Goal: Transaction & Acquisition: Purchase product/service

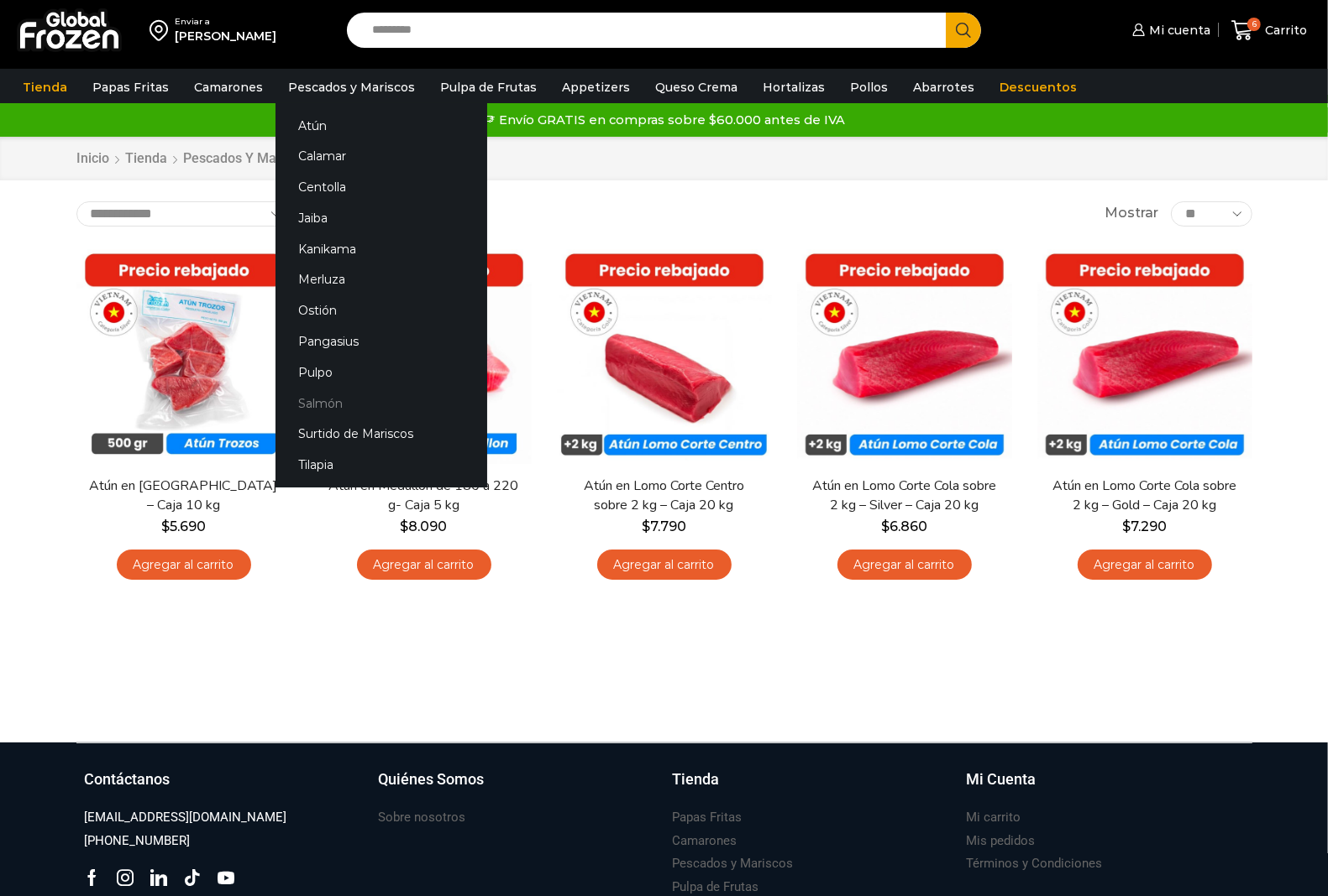
click at [330, 406] on link "Salmón" at bounding box center [381, 404] width 212 height 32
click at [334, 405] on link "Salmón" at bounding box center [381, 404] width 212 height 32
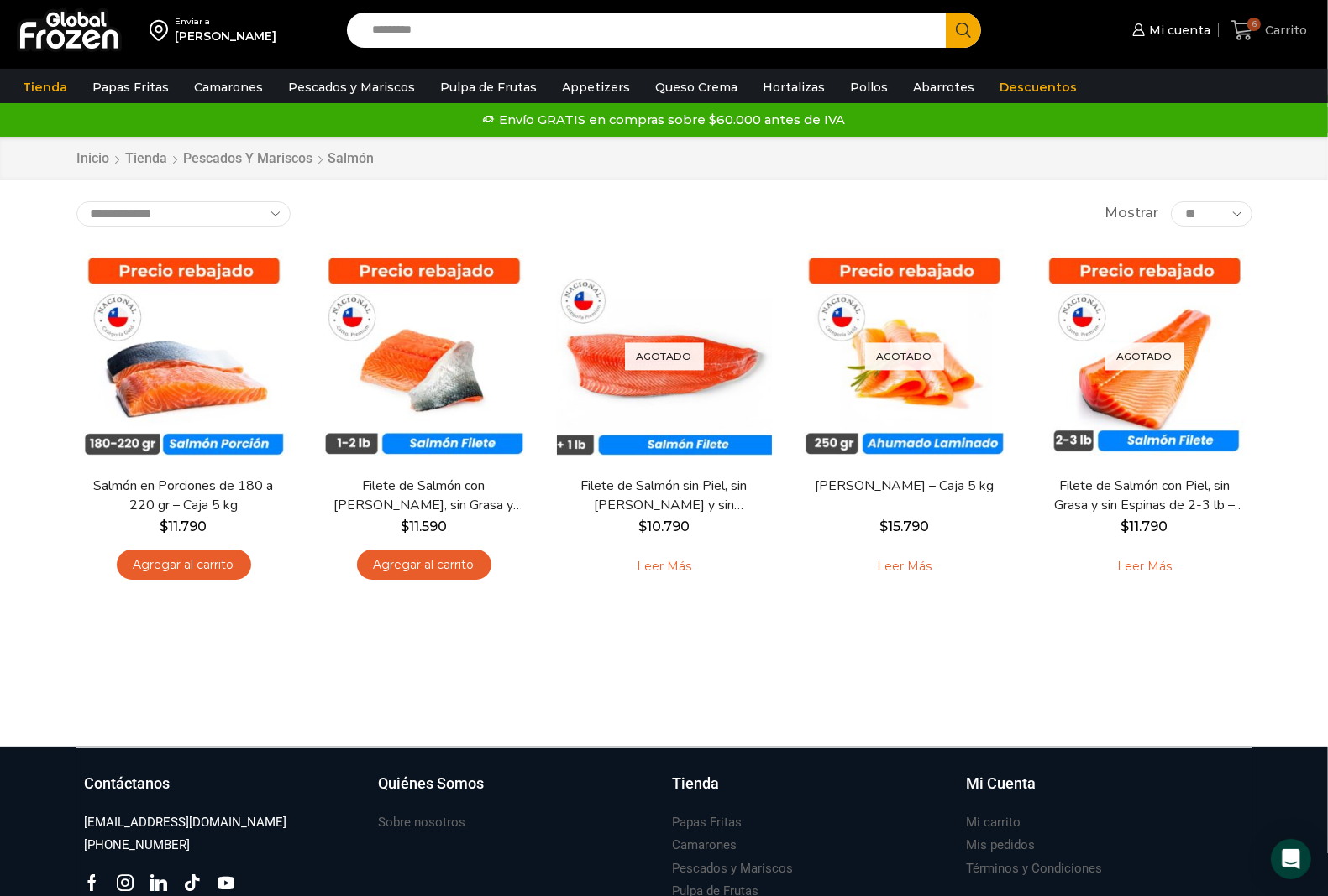
click at [1244, 27] on icon at bounding box center [1242, 31] width 23 height 23
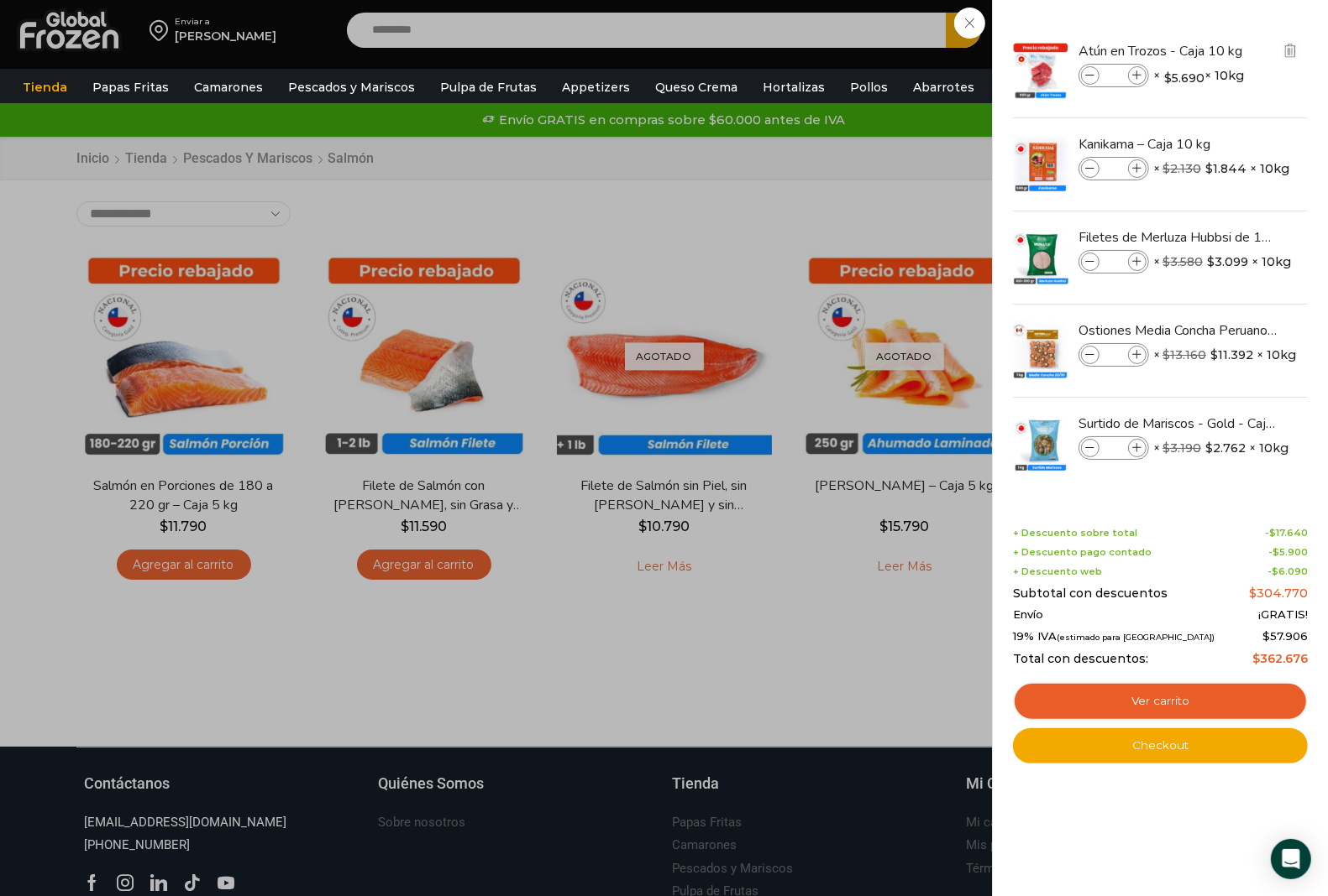
click at [1093, 77] on icon at bounding box center [1090, 75] width 9 height 9
type input "*"
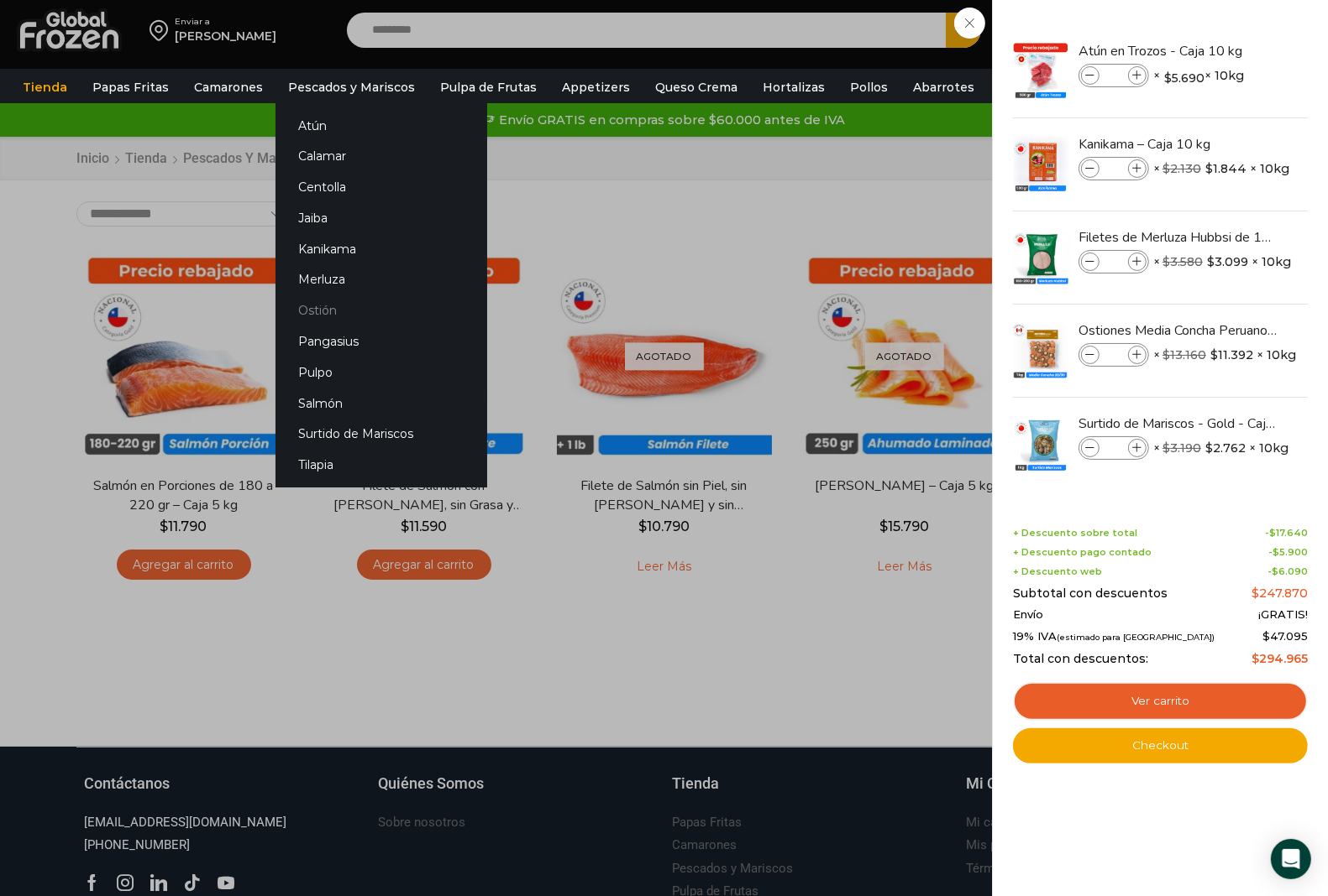
click at [328, 302] on link "Ostión" at bounding box center [381, 311] width 212 height 32
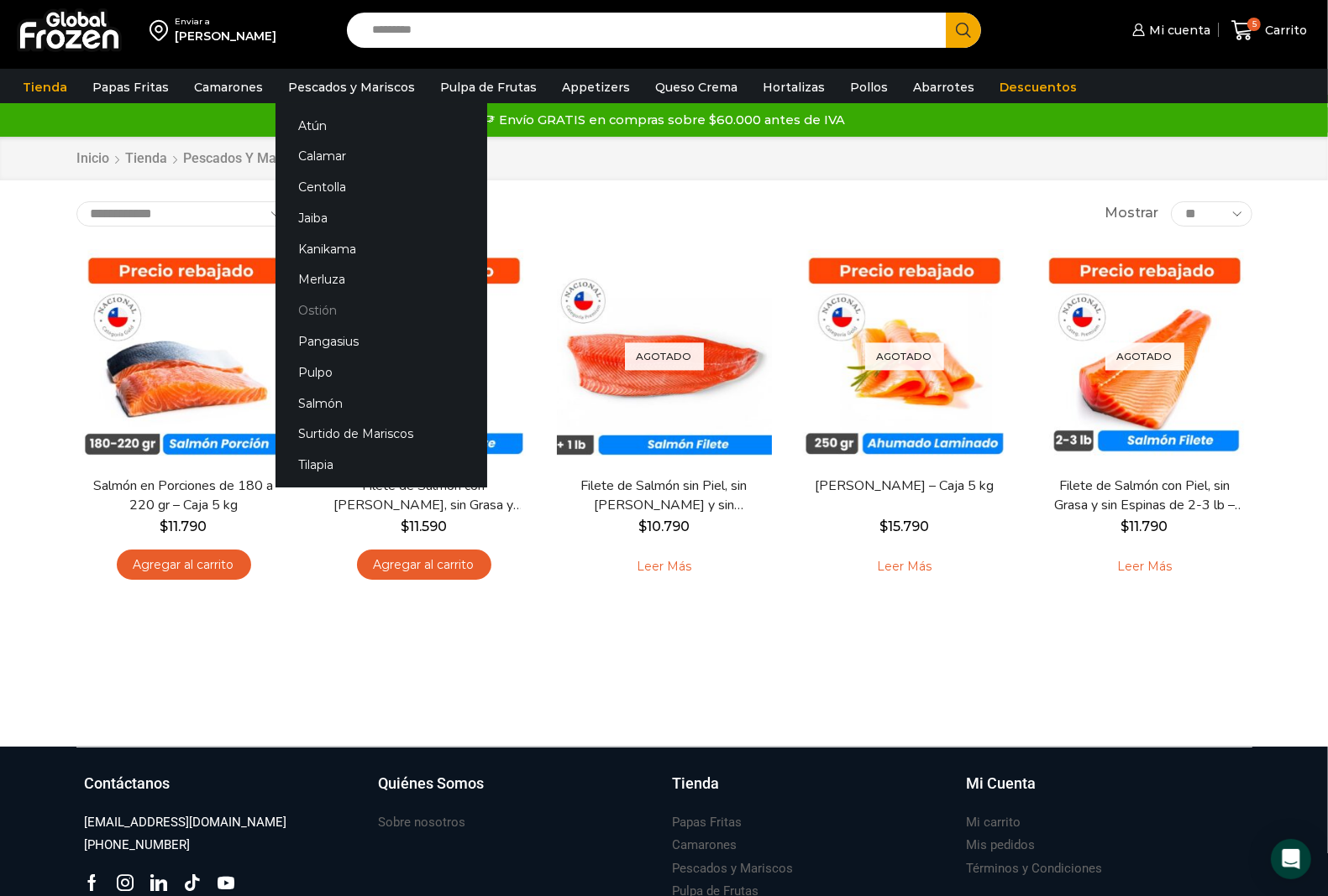
click at [316, 307] on link "Ostión" at bounding box center [381, 311] width 212 height 32
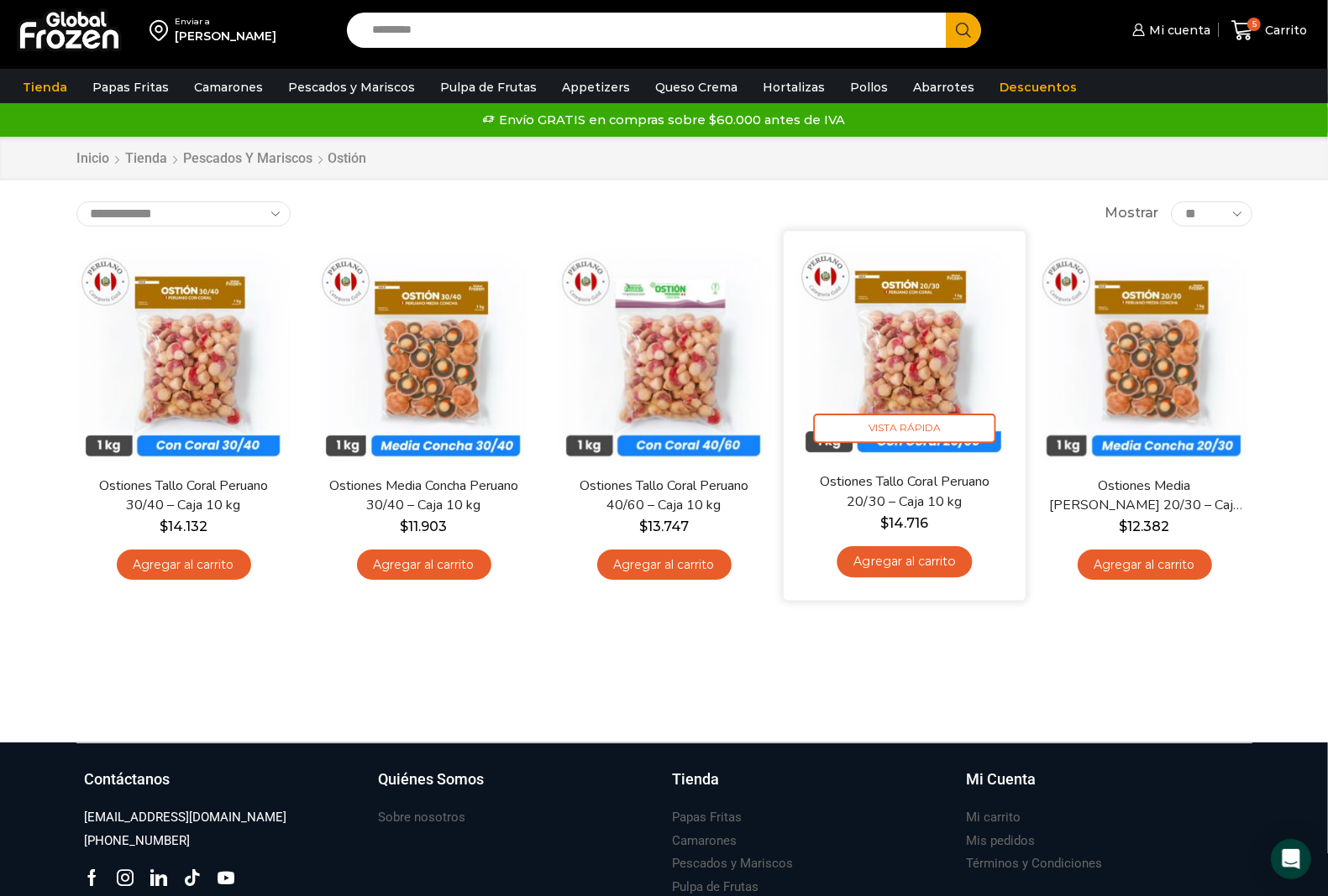
click at [904, 564] on link "Agregar al carrito" at bounding box center [903, 562] width 135 height 32
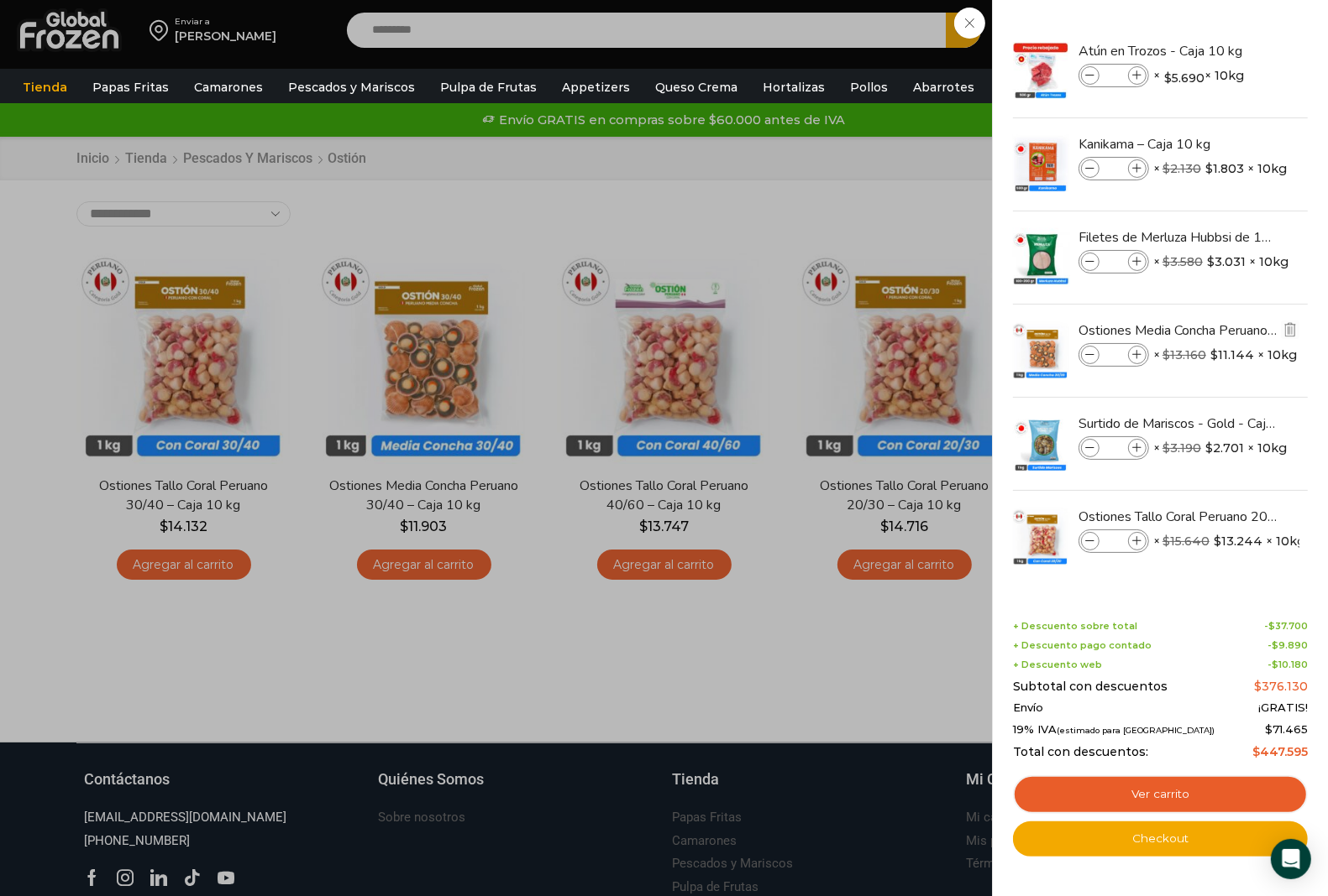
click at [1084, 356] on span at bounding box center [1090, 354] width 19 height 19
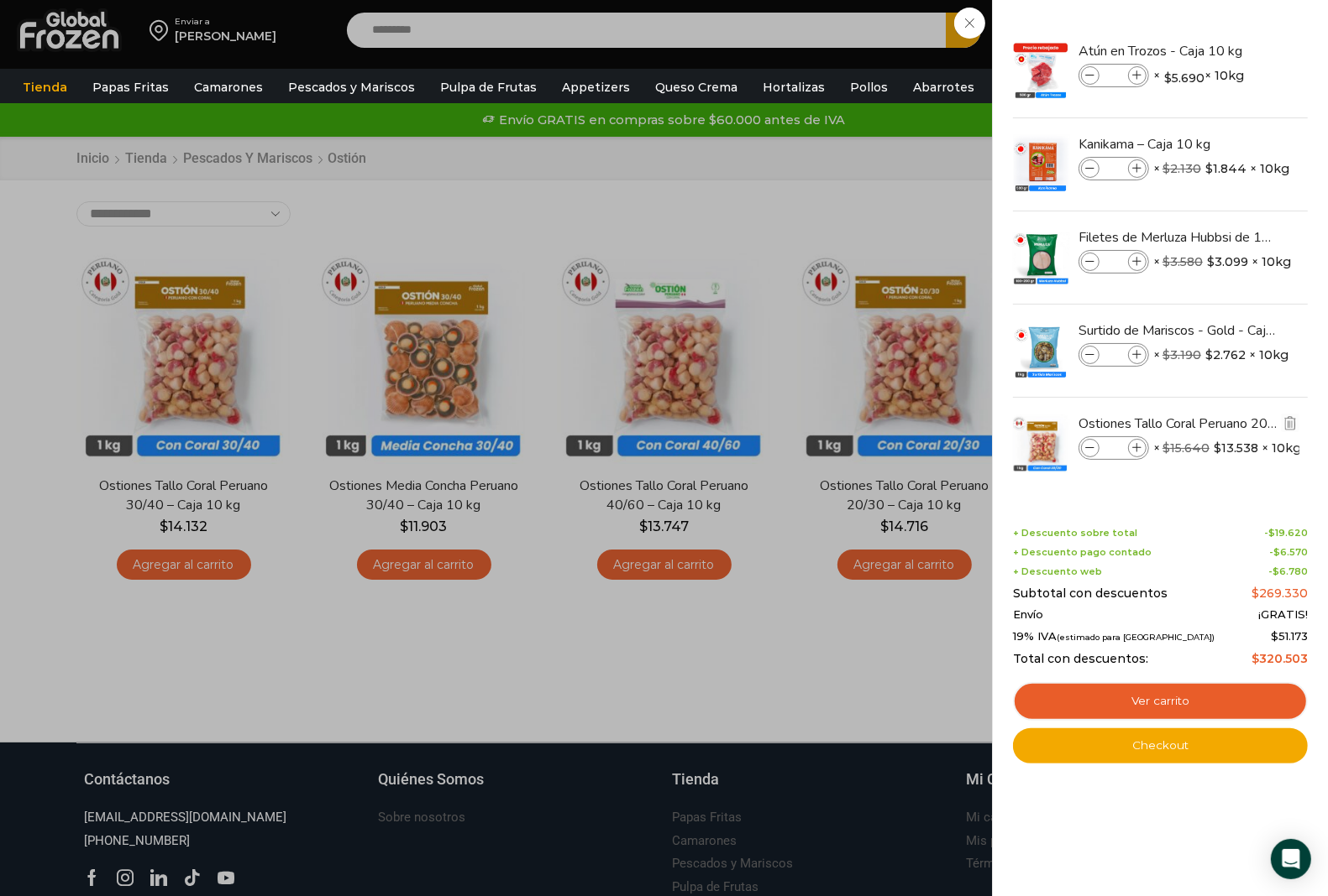
click at [1047, 449] on img at bounding box center [1040, 444] width 59 height 59
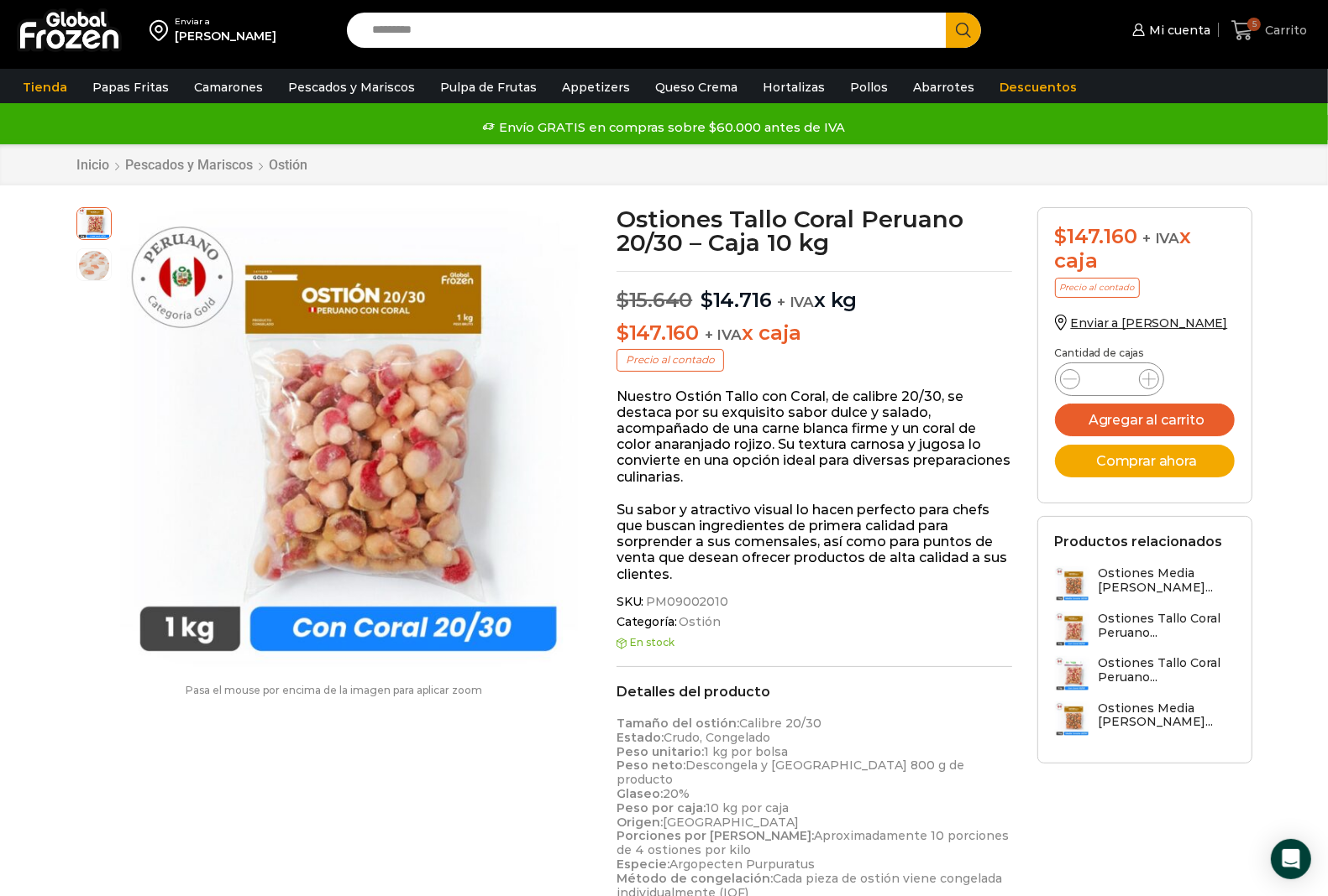
click at [1260, 32] on span "5" at bounding box center [1246, 31] width 30 height 23
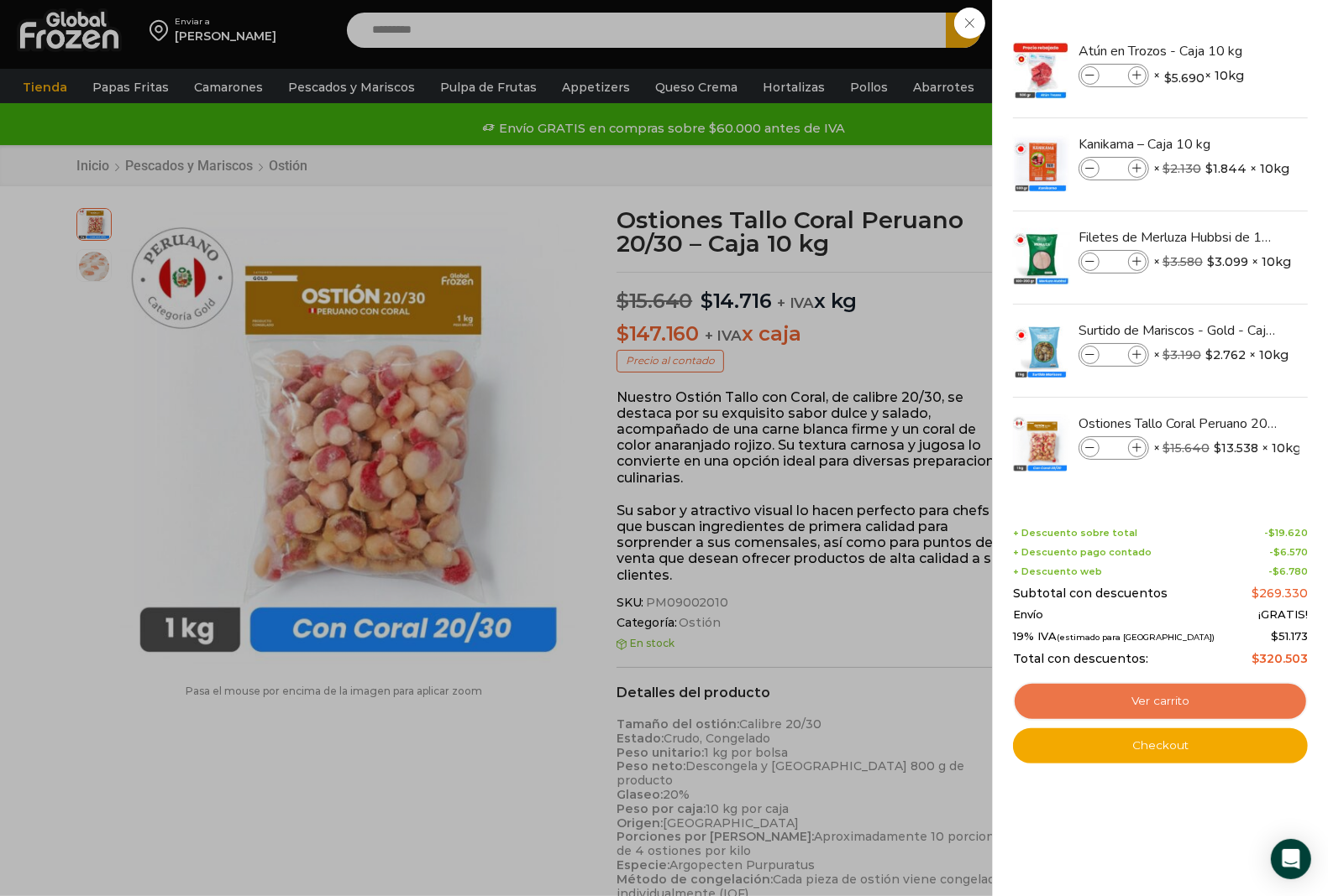
click at [1147, 699] on link "Ver carrito" at bounding box center [1160, 701] width 295 height 38
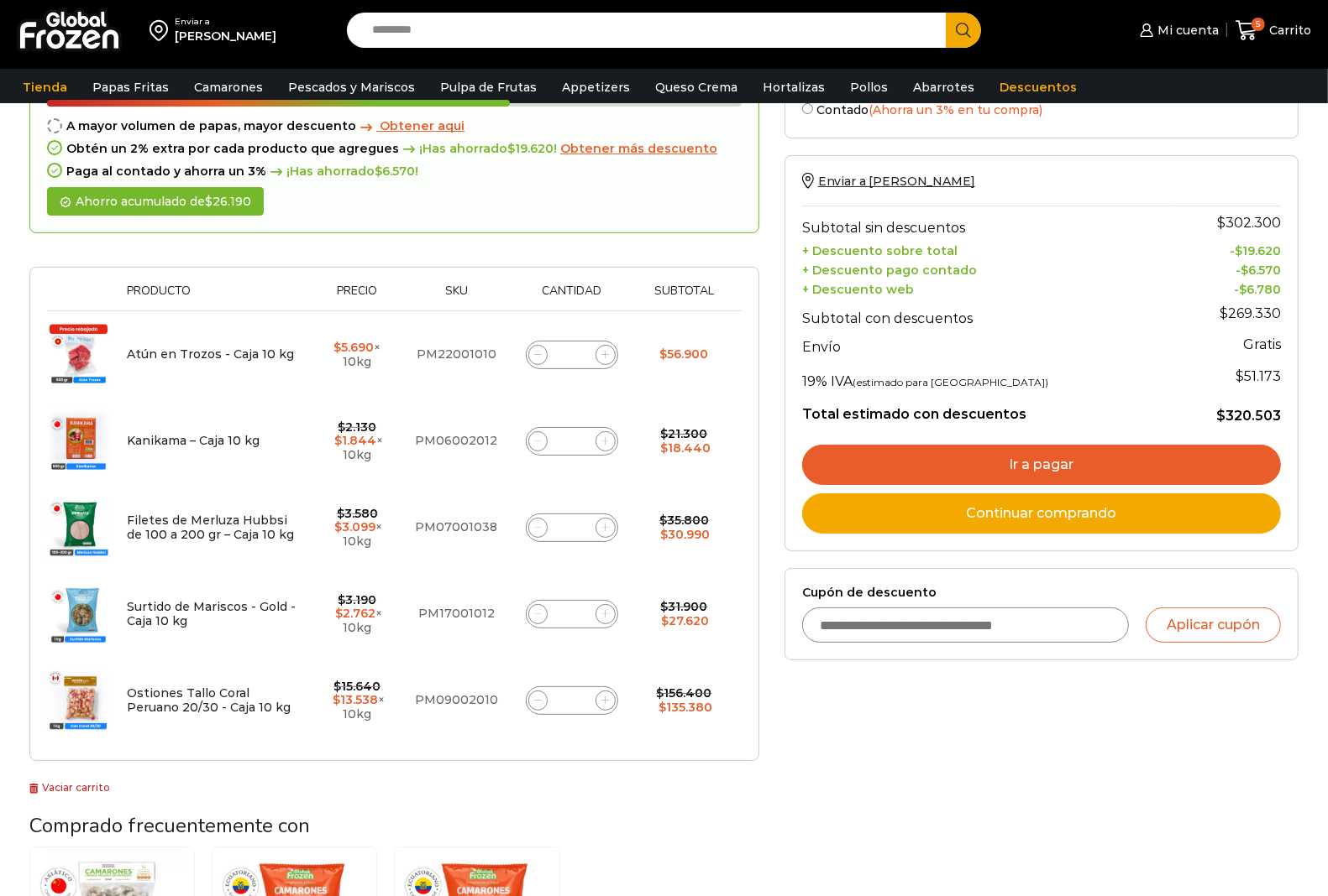
scroll to position [105, 0]
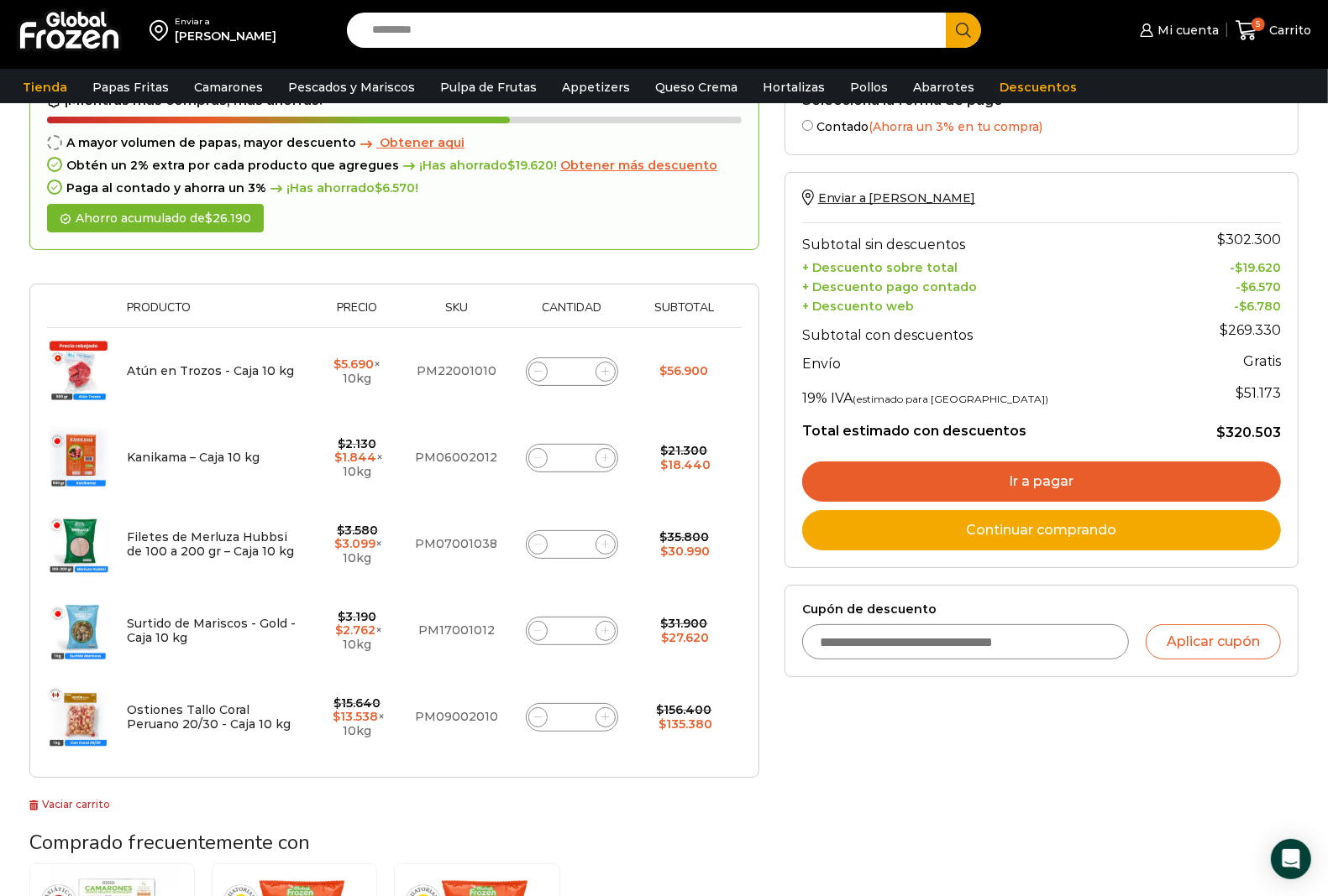
click at [982, 483] on link "Ir a pagar" at bounding box center [1041, 481] width 479 height 40
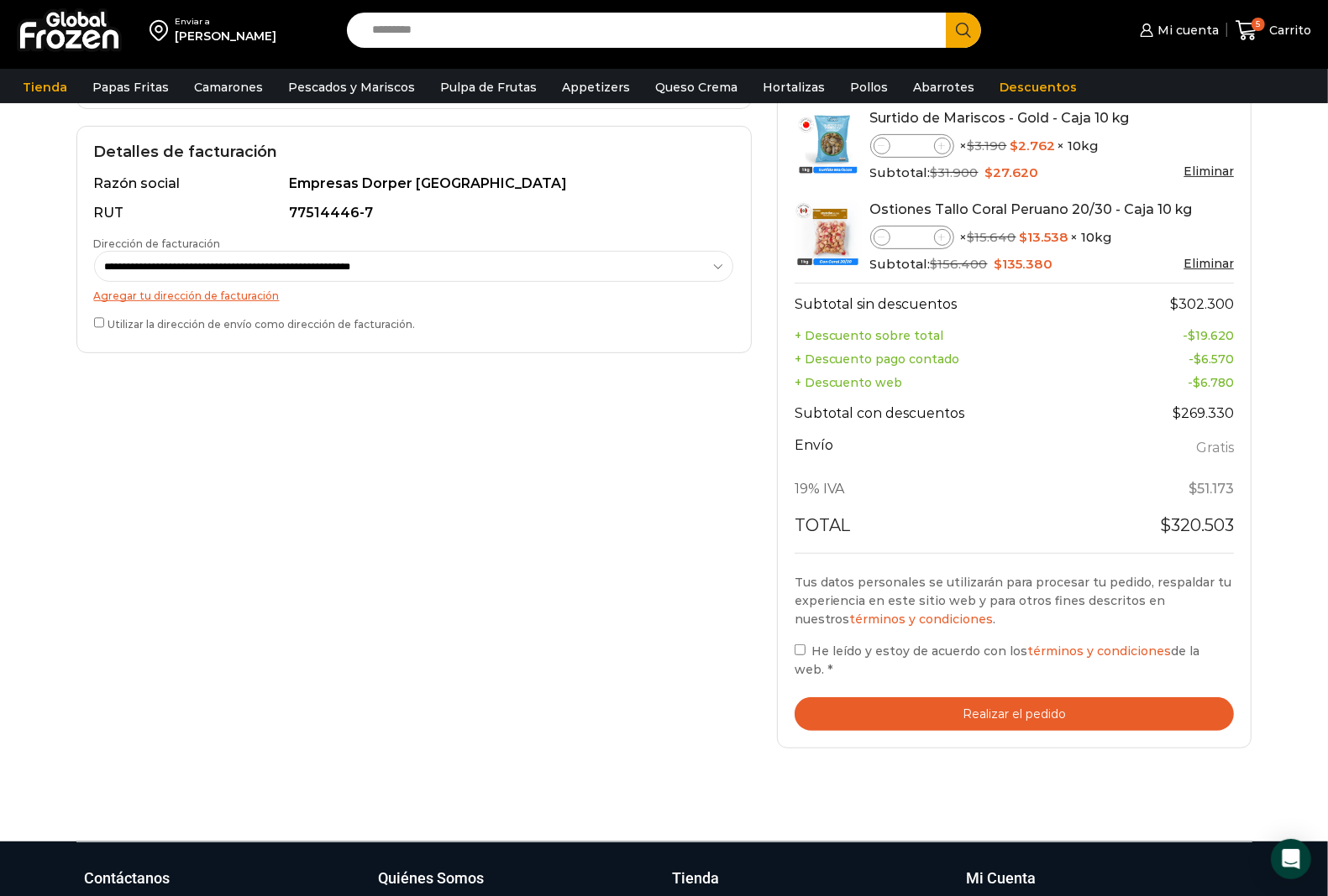
scroll to position [525, 0]
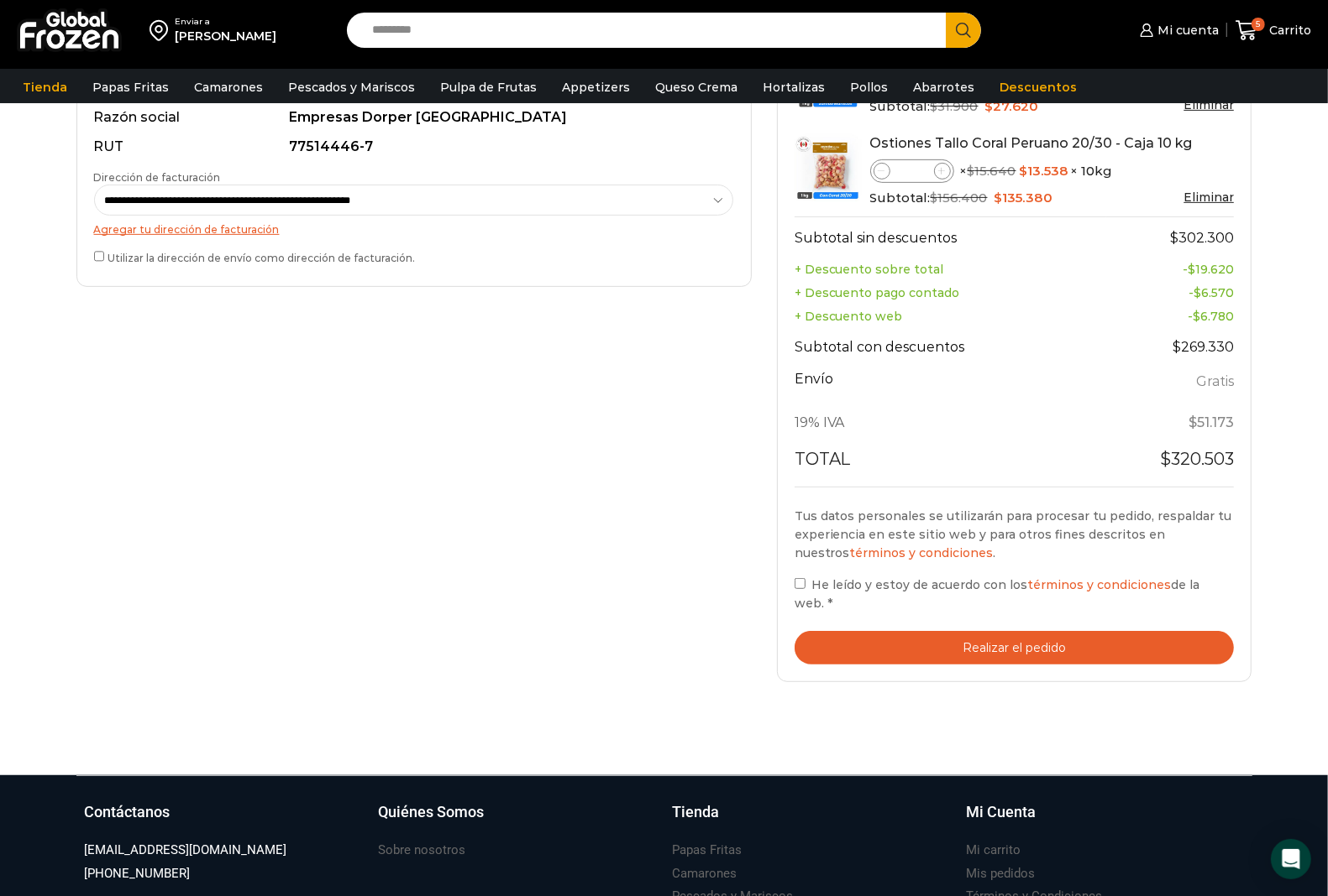
drag, startPoint x: 1018, startPoint y: 639, endPoint x: 1008, endPoint y: 640, distance: 10.0
click at [1016, 642] on button "Realizar el pedido" at bounding box center [1014, 648] width 440 height 34
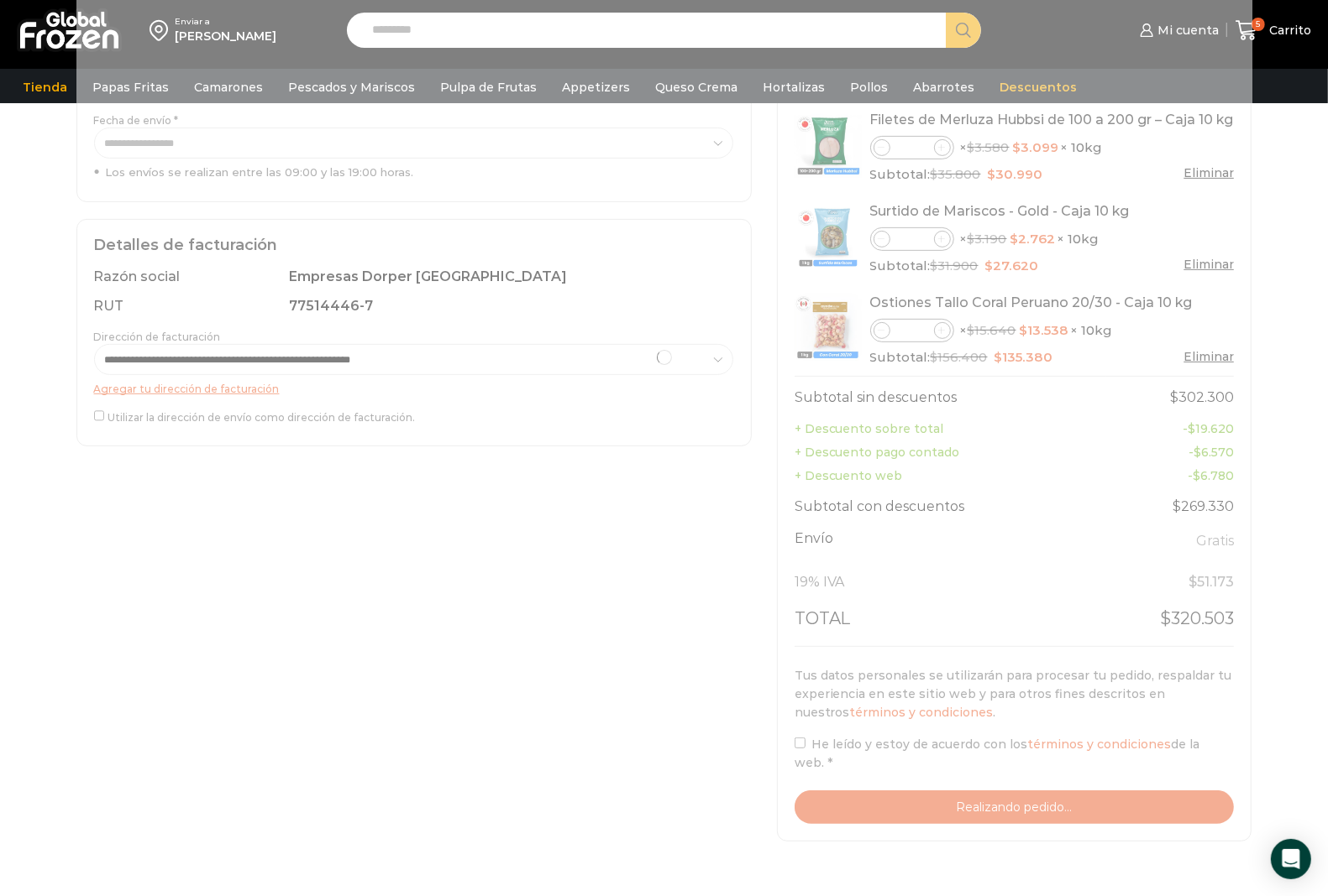
scroll to position [105, 0]
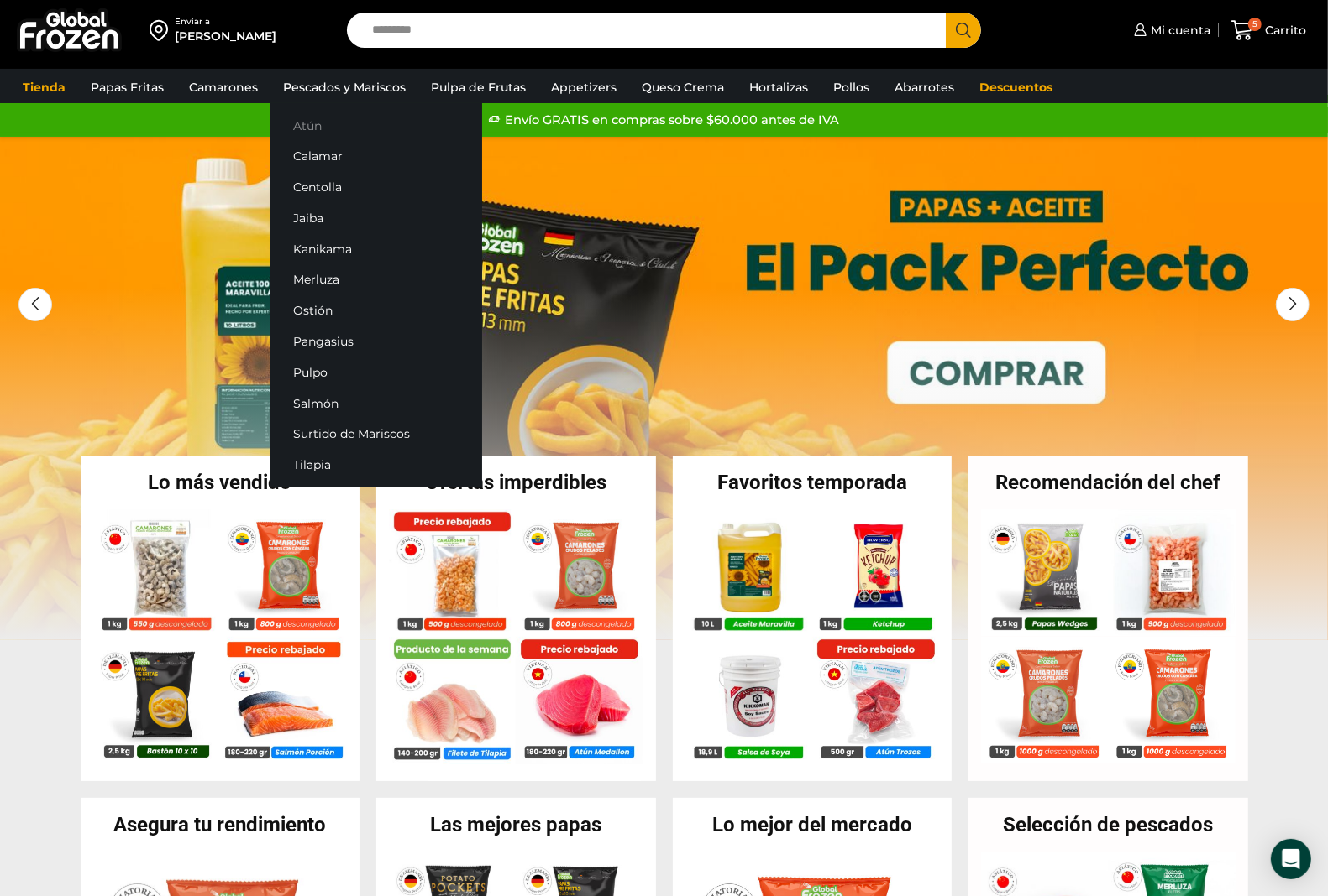
click at [329, 128] on link "Atún" at bounding box center [375, 126] width 212 height 32
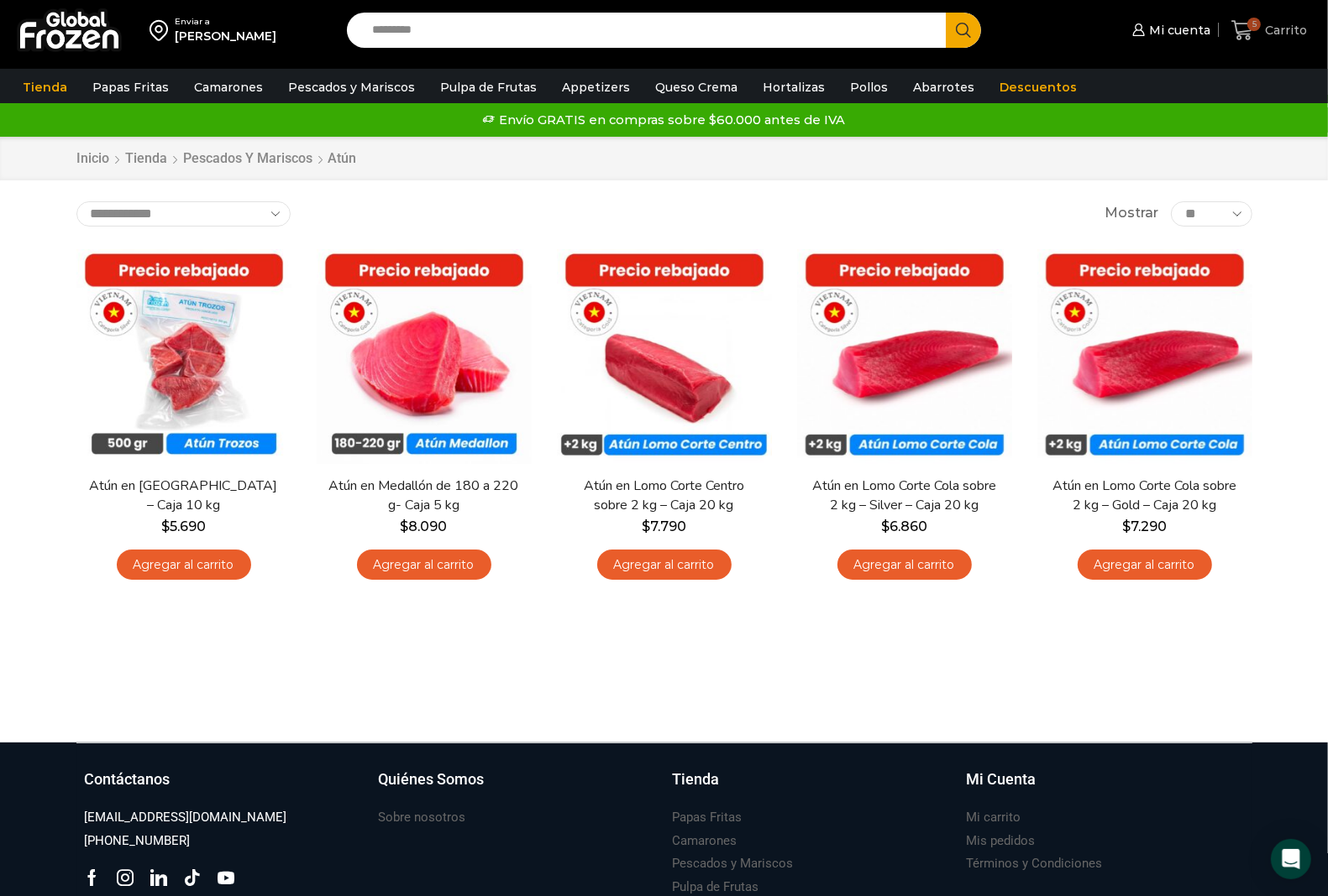
click at [1245, 28] on icon at bounding box center [1242, 31] width 23 height 23
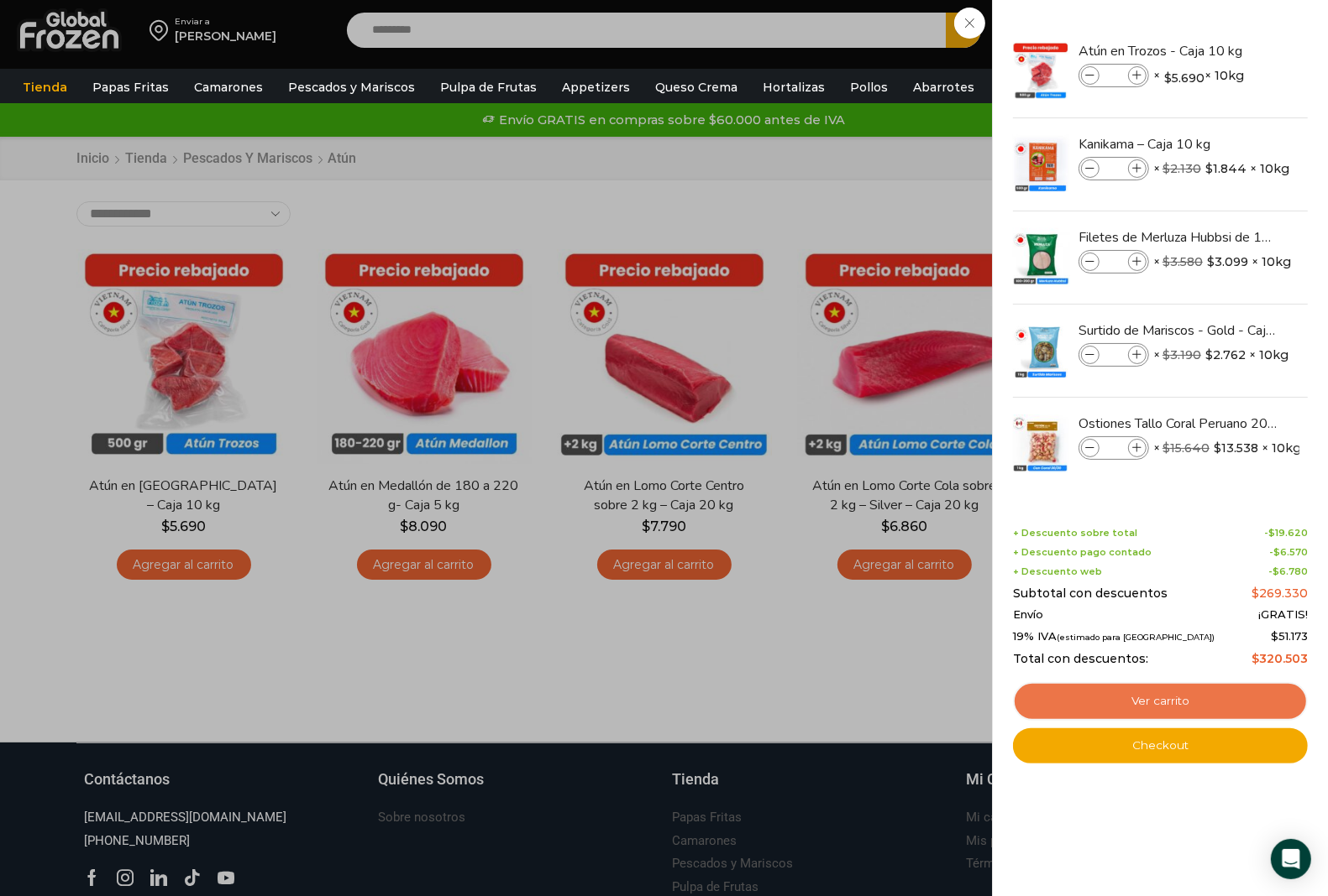
click at [1172, 702] on link "Ver carrito" at bounding box center [1160, 701] width 295 height 38
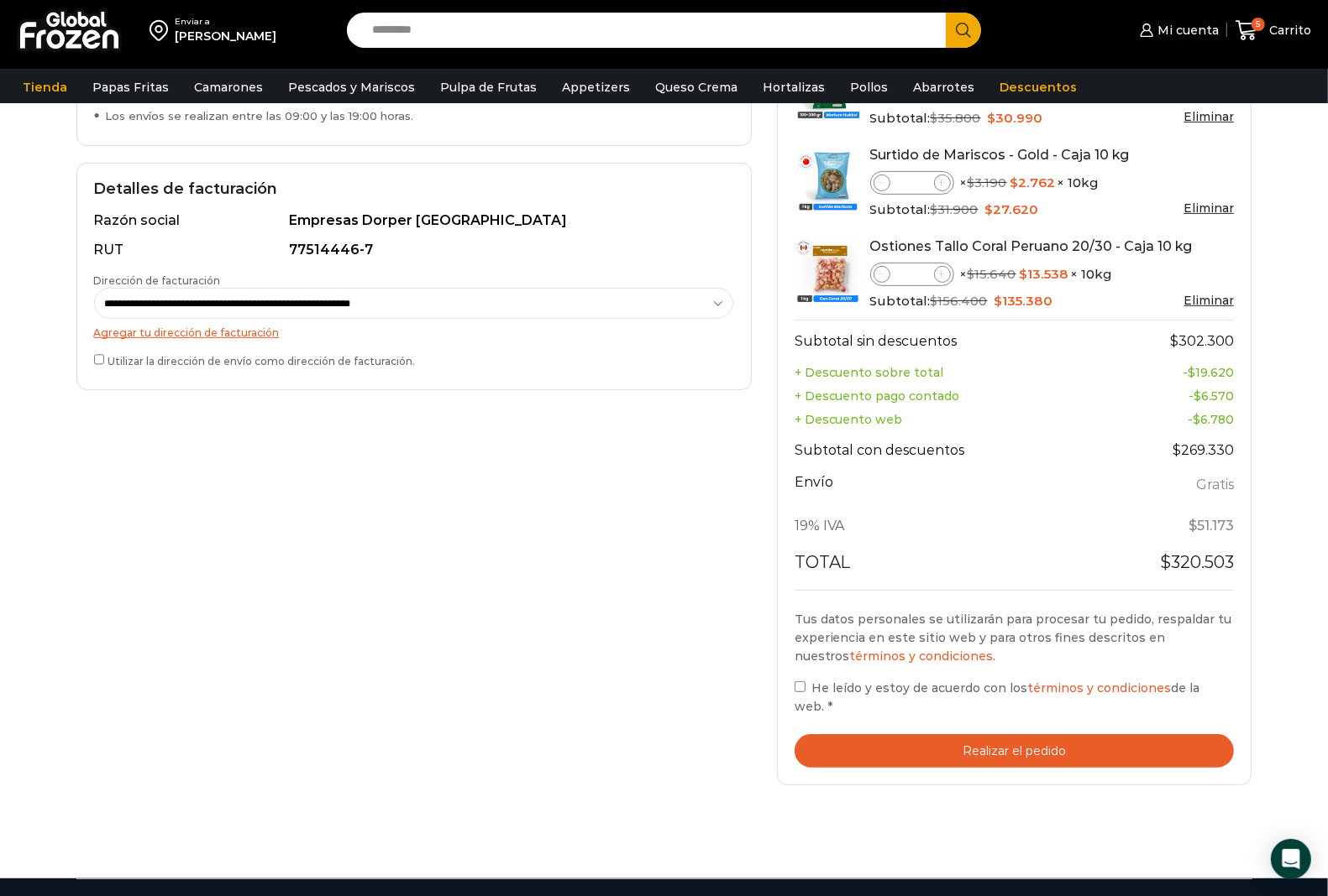
scroll to position [425, 0]
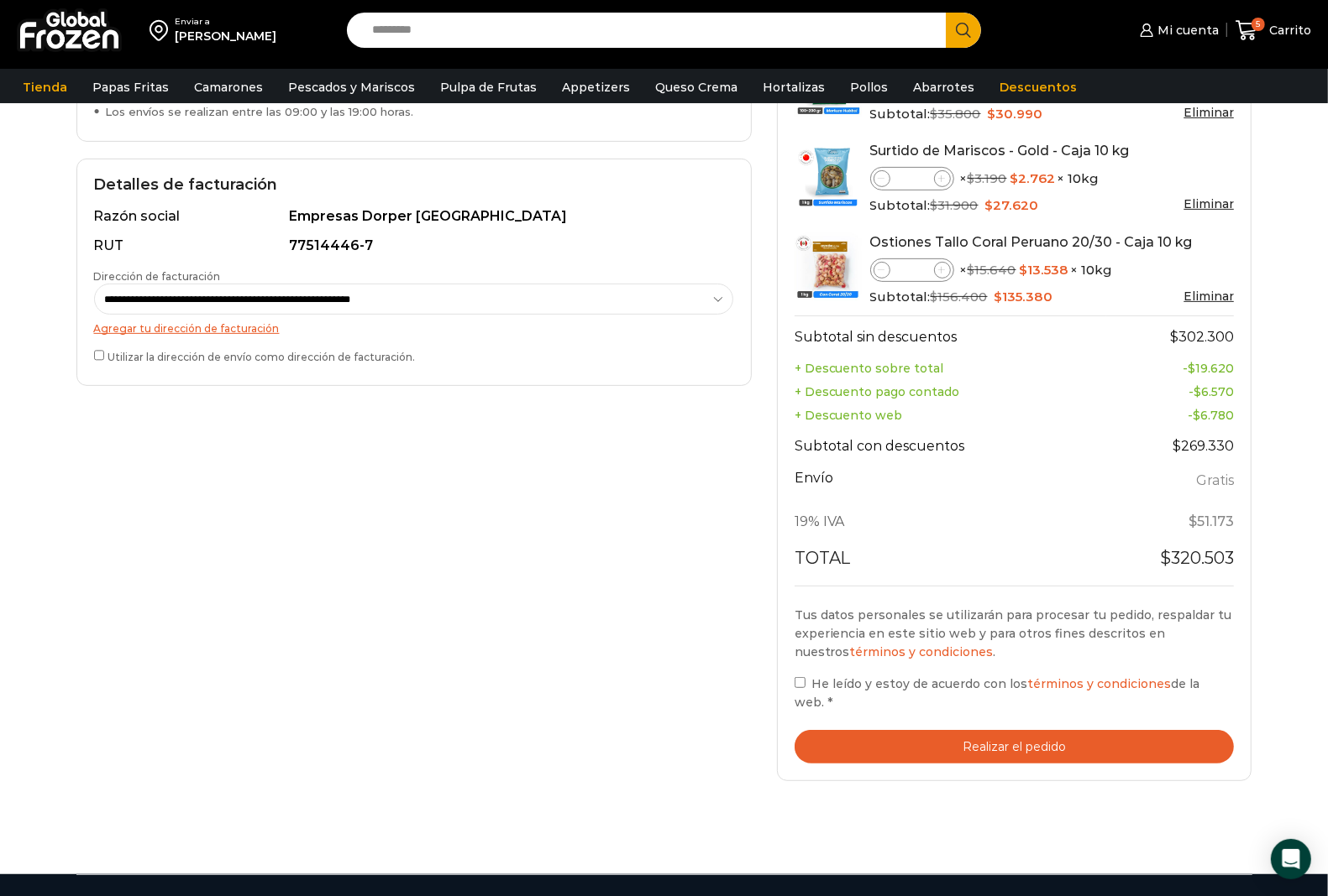
click at [995, 731] on button "Realizar el pedido" at bounding box center [1014, 747] width 440 height 34
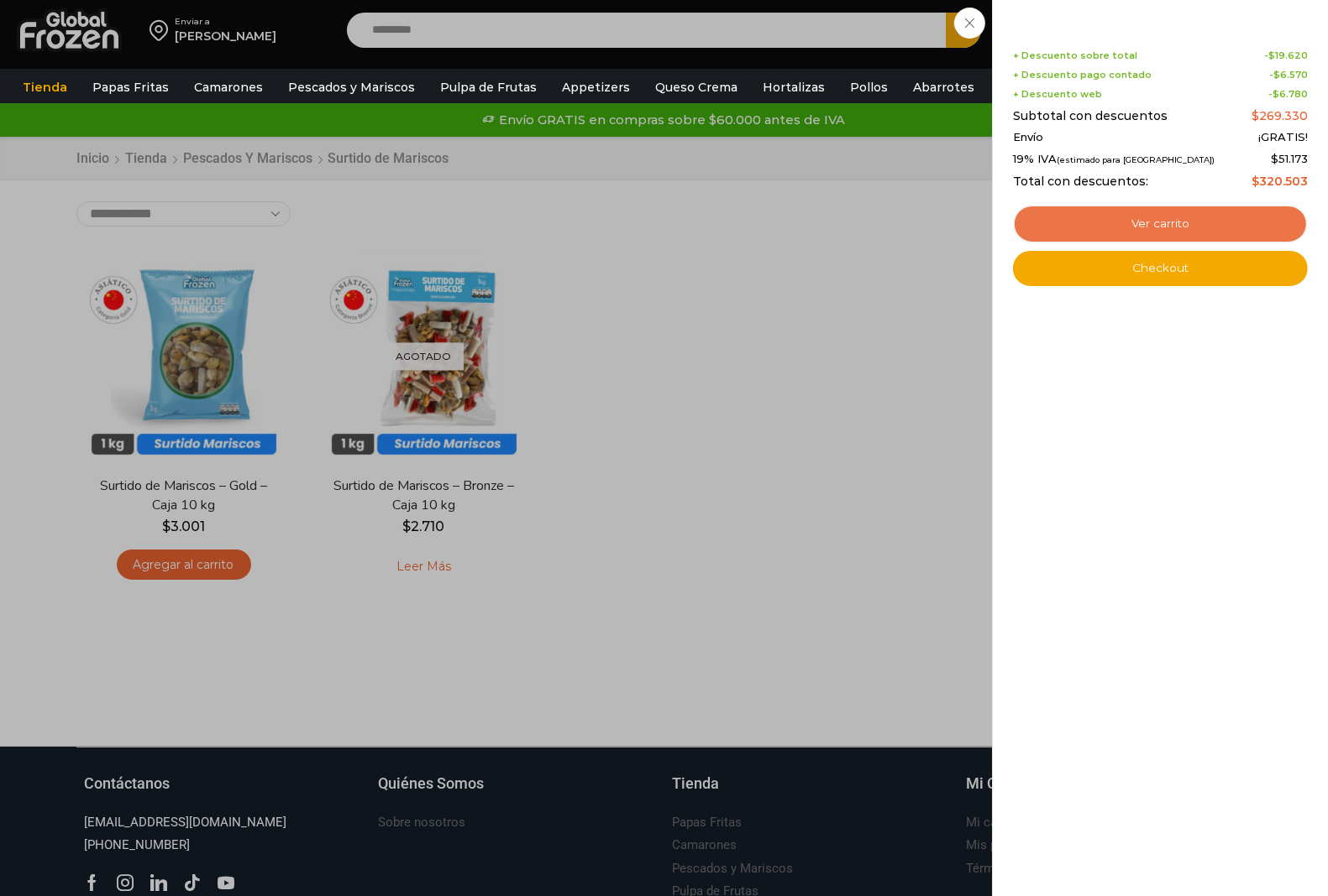
click at [1155, 224] on link "Ver carrito" at bounding box center [1160, 224] width 295 height 38
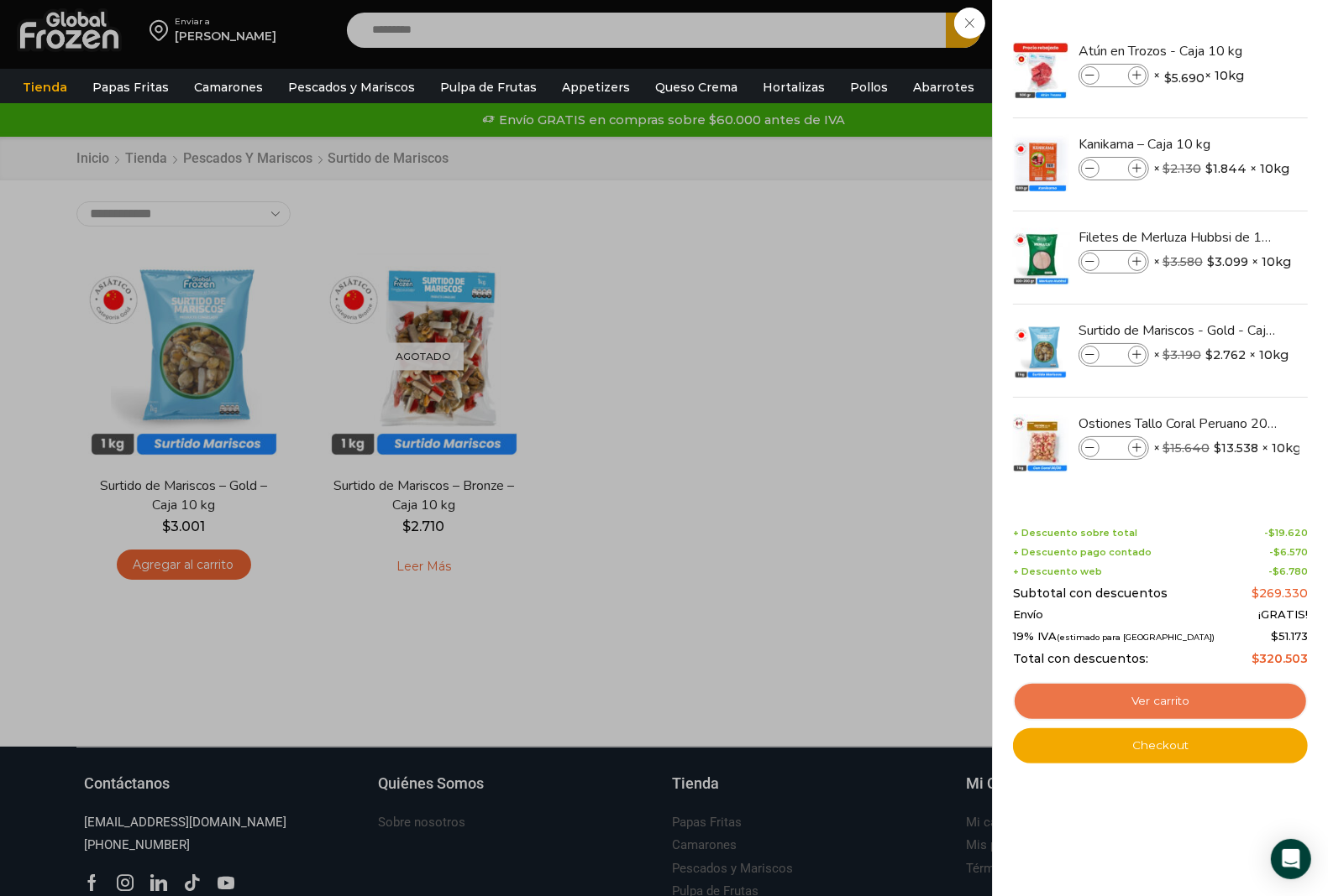
click at [1144, 693] on link "Ver carrito" at bounding box center [1160, 701] width 295 height 38
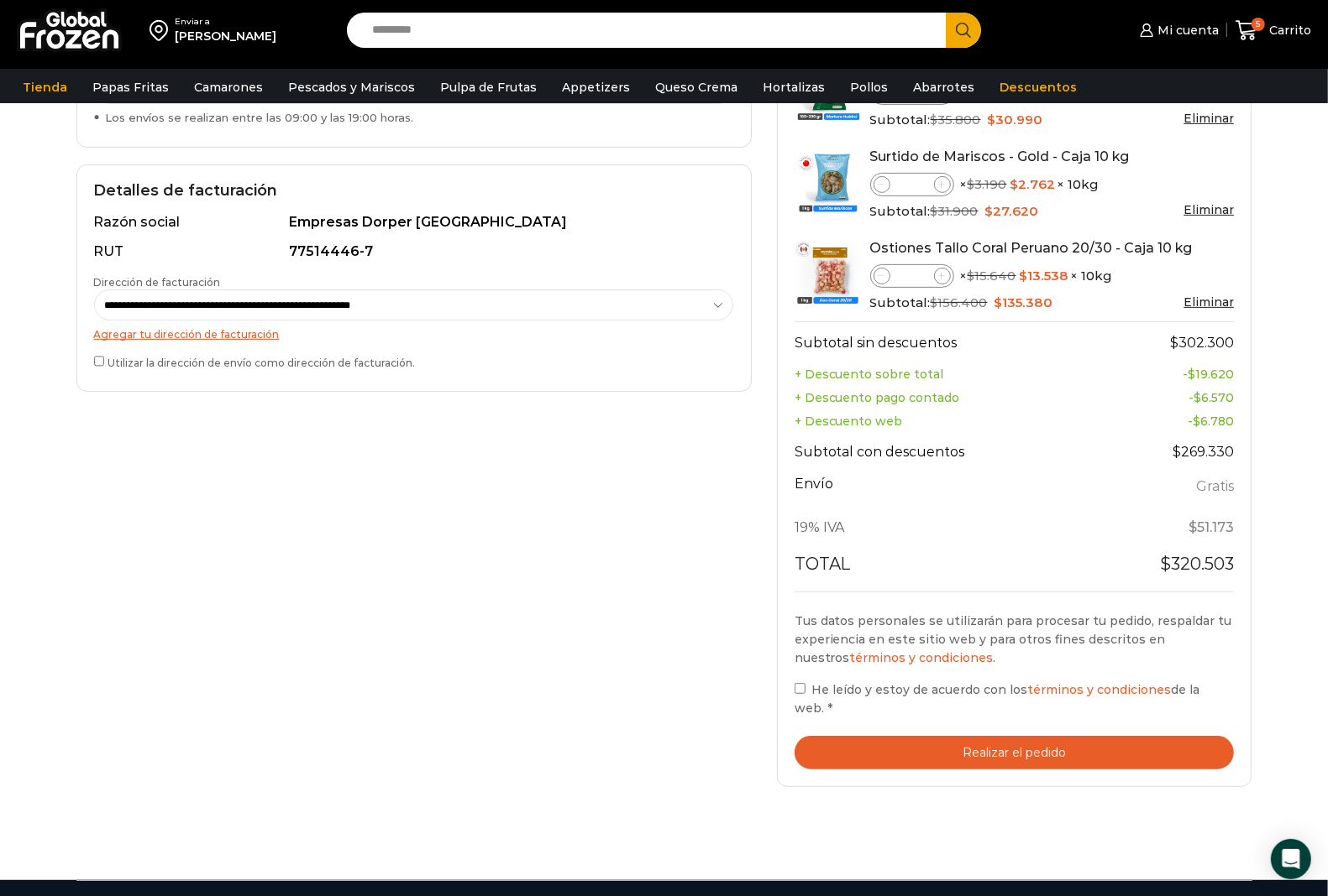
click at [1009, 736] on button "Realizar el pedido" at bounding box center [1014, 753] width 440 height 34
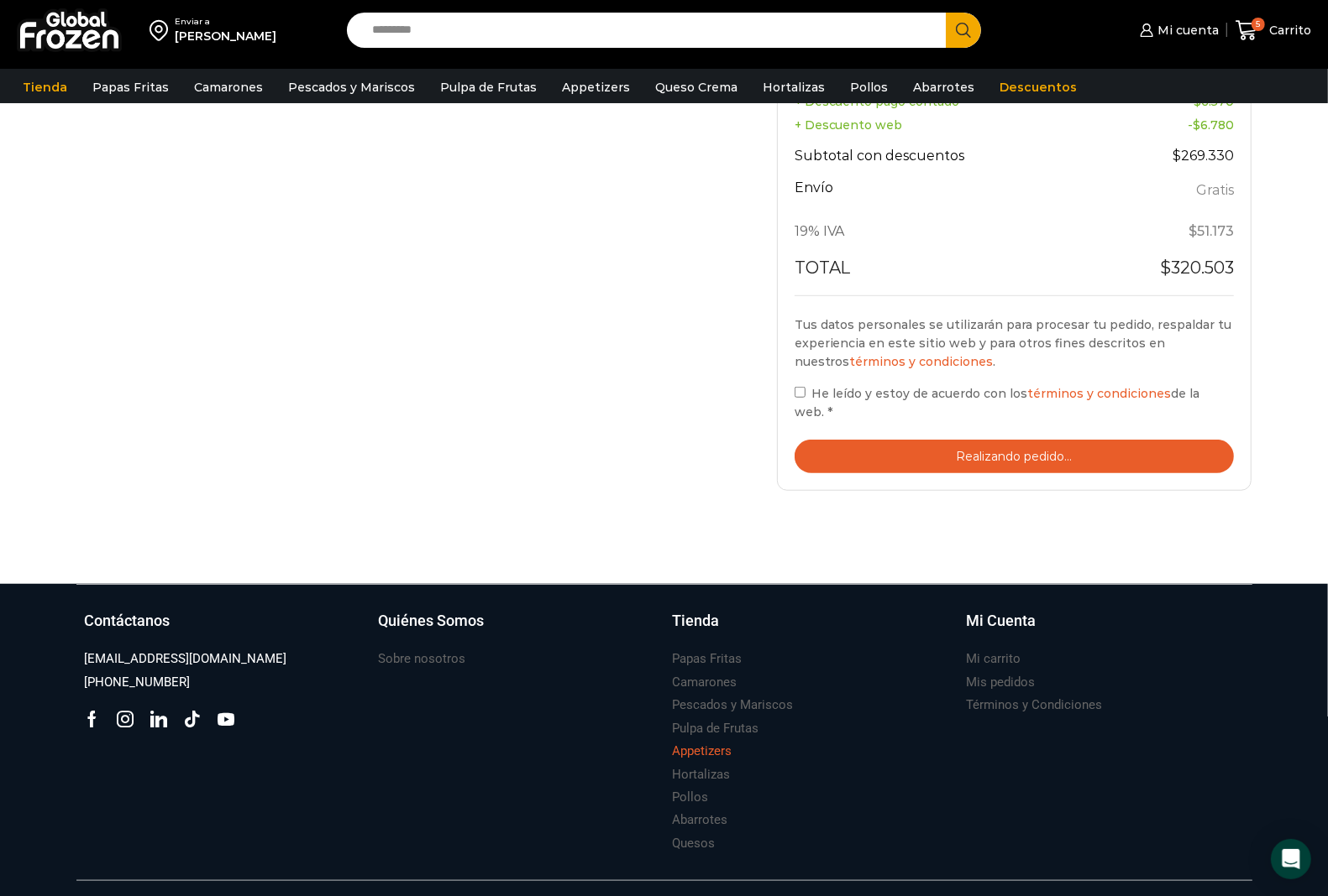
scroll to position [800, 0]
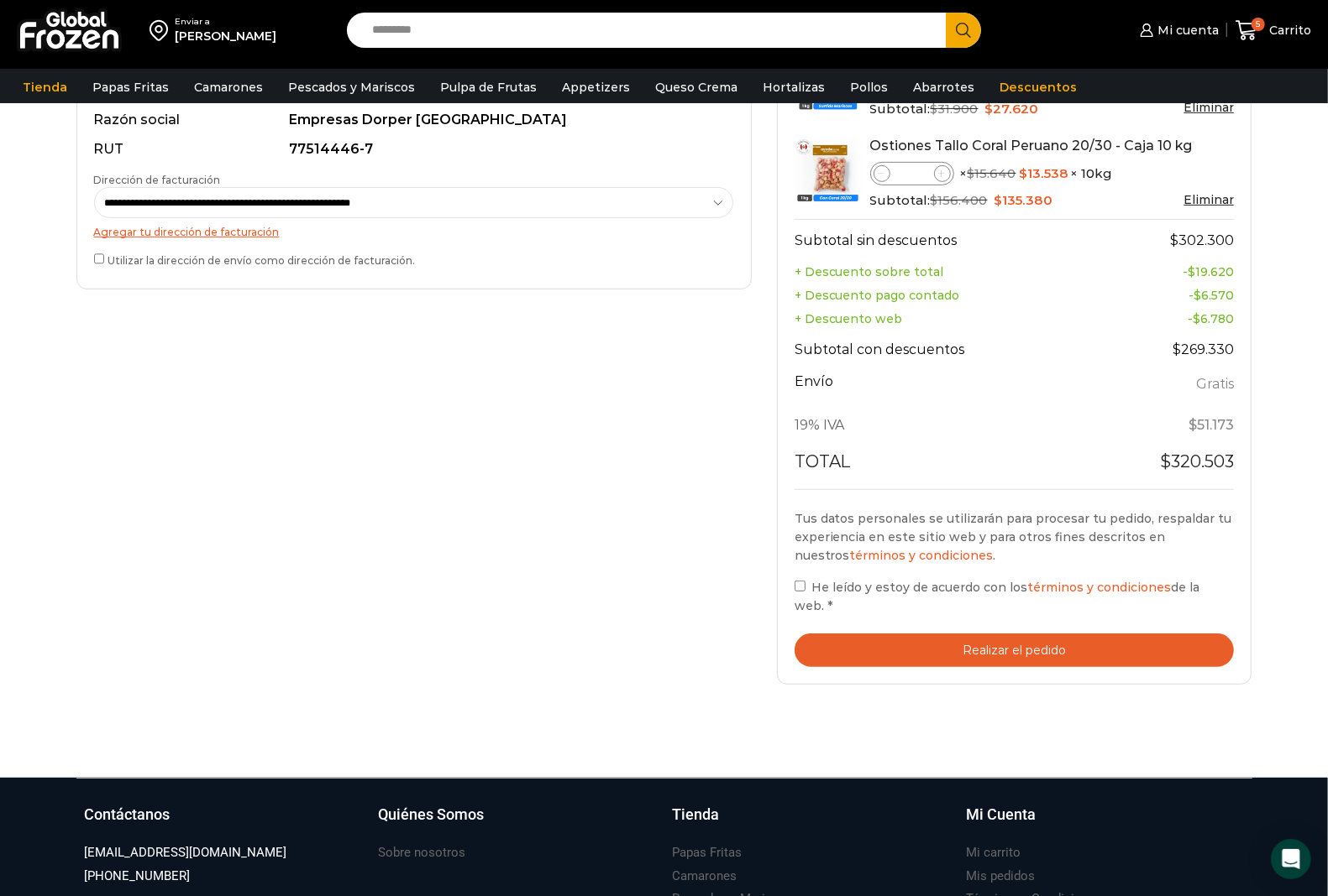
scroll to position [525, 0]
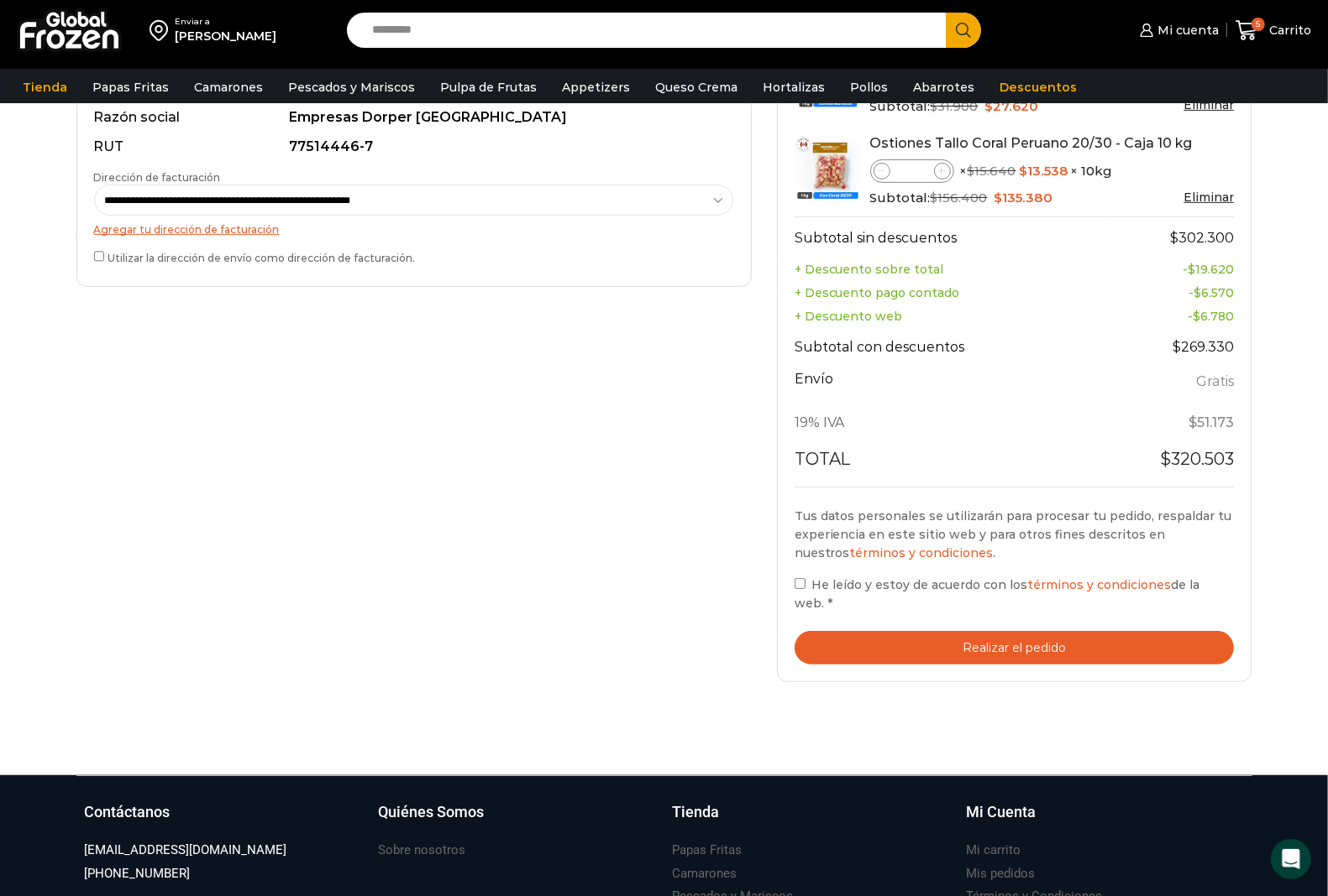
click at [964, 632] on button "Realizar el pedido" at bounding box center [1014, 648] width 440 height 34
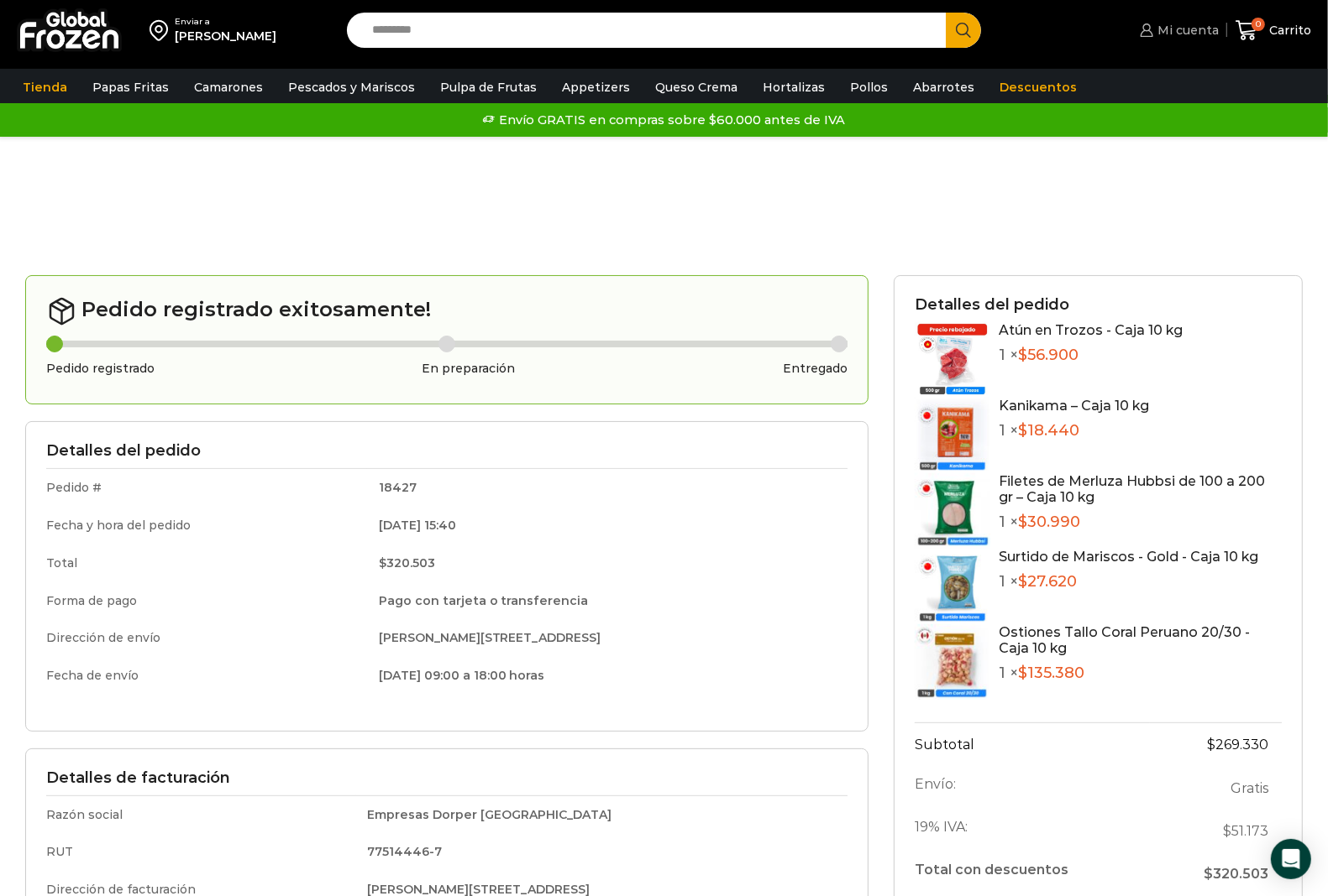
click at [1193, 32] on span "Mi cuenta" at bounding box center [1185, 30] width 65 height 17
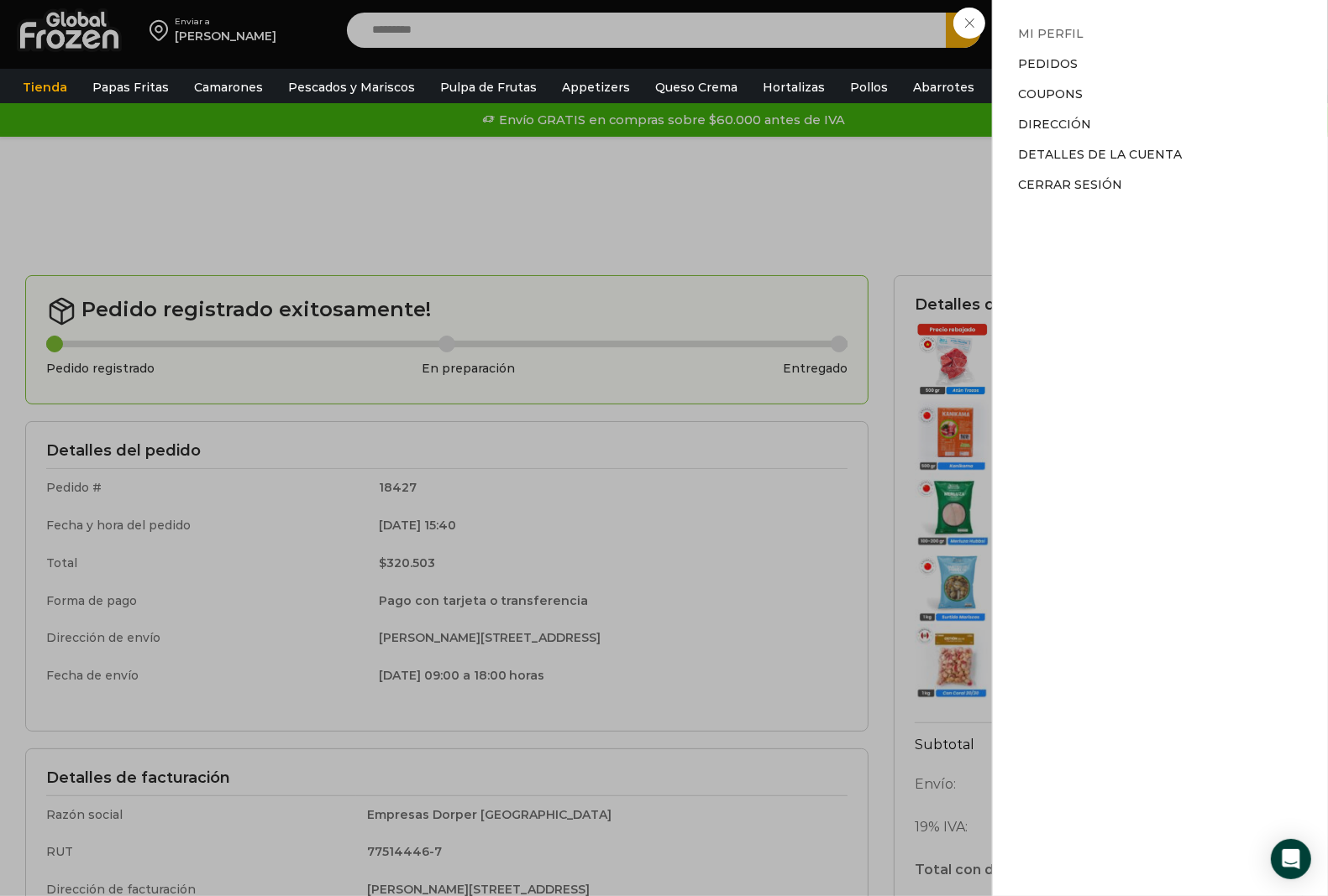
click at [1048, 32] on link "Mi perfil" at bounding box center [1050, 32] width 65 height 15
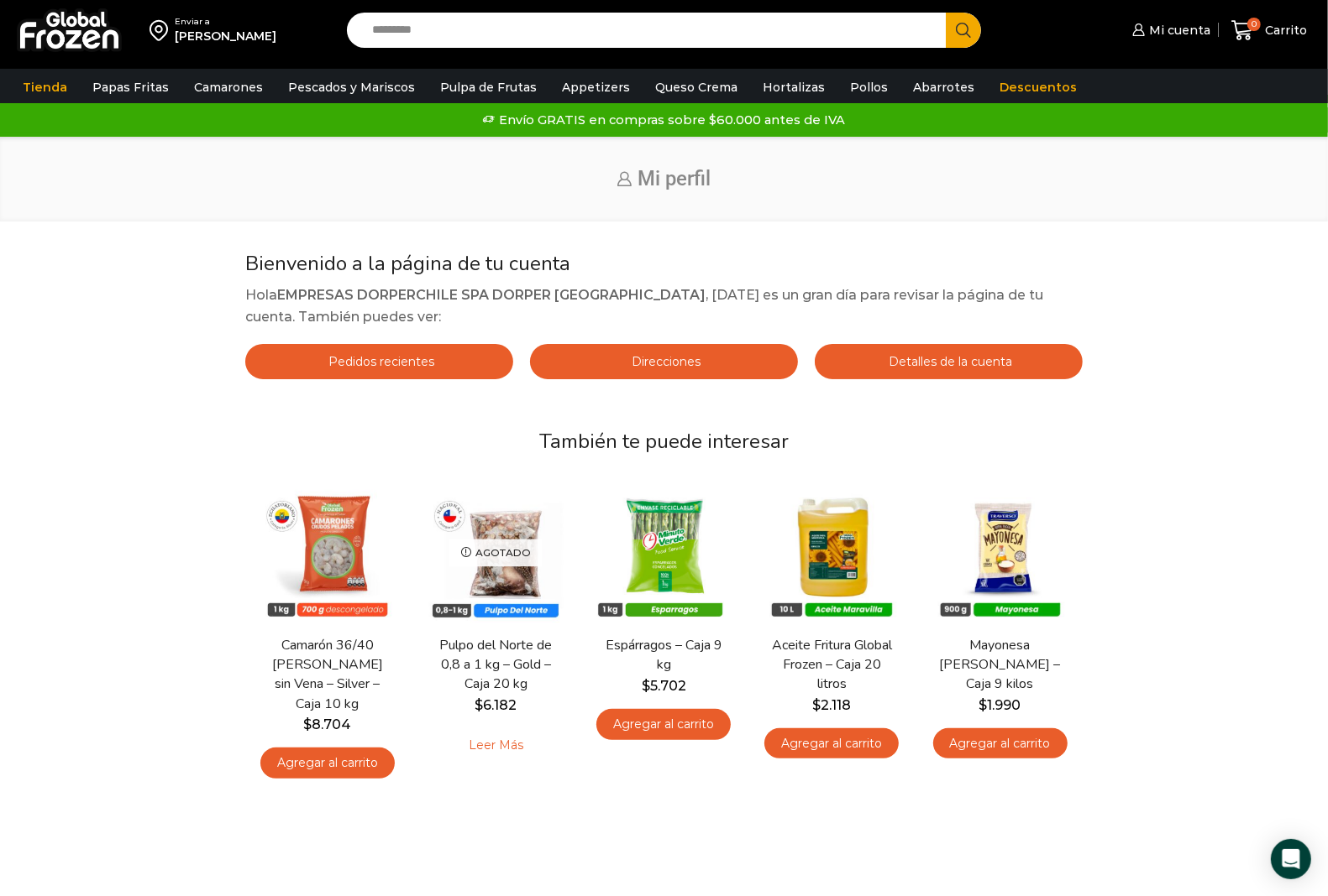
click at [430, 358] on span "Pedidos recientes" at bounding box center [379, 361] width 110 height 15
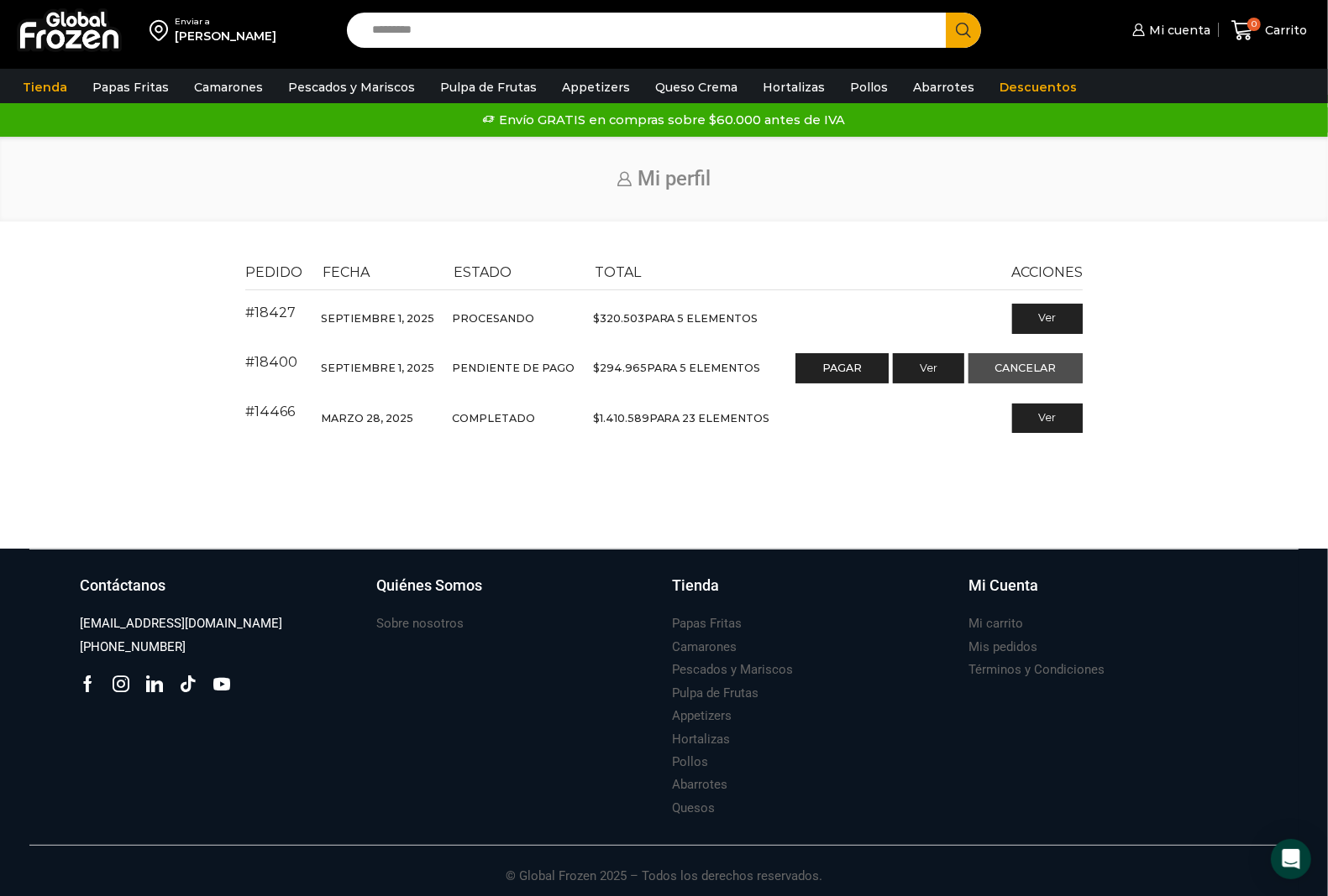
click at [1051, 367] on link "Cancelar" at bounding box center [1026, 368] width 115 height 31
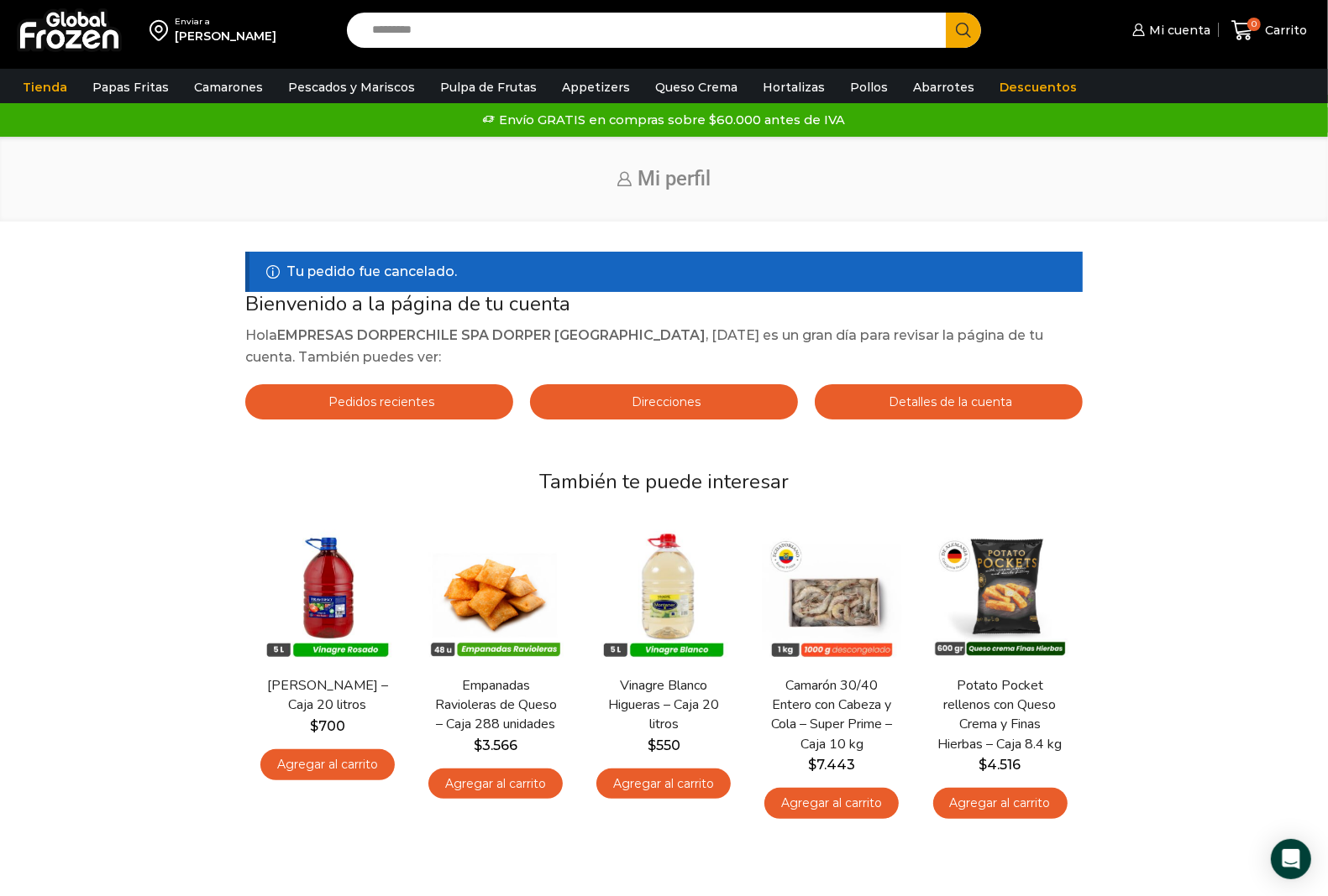
click at [433, 397] on link "Pedidos recientes" at bounding box center [379, 402] width 268 height 35
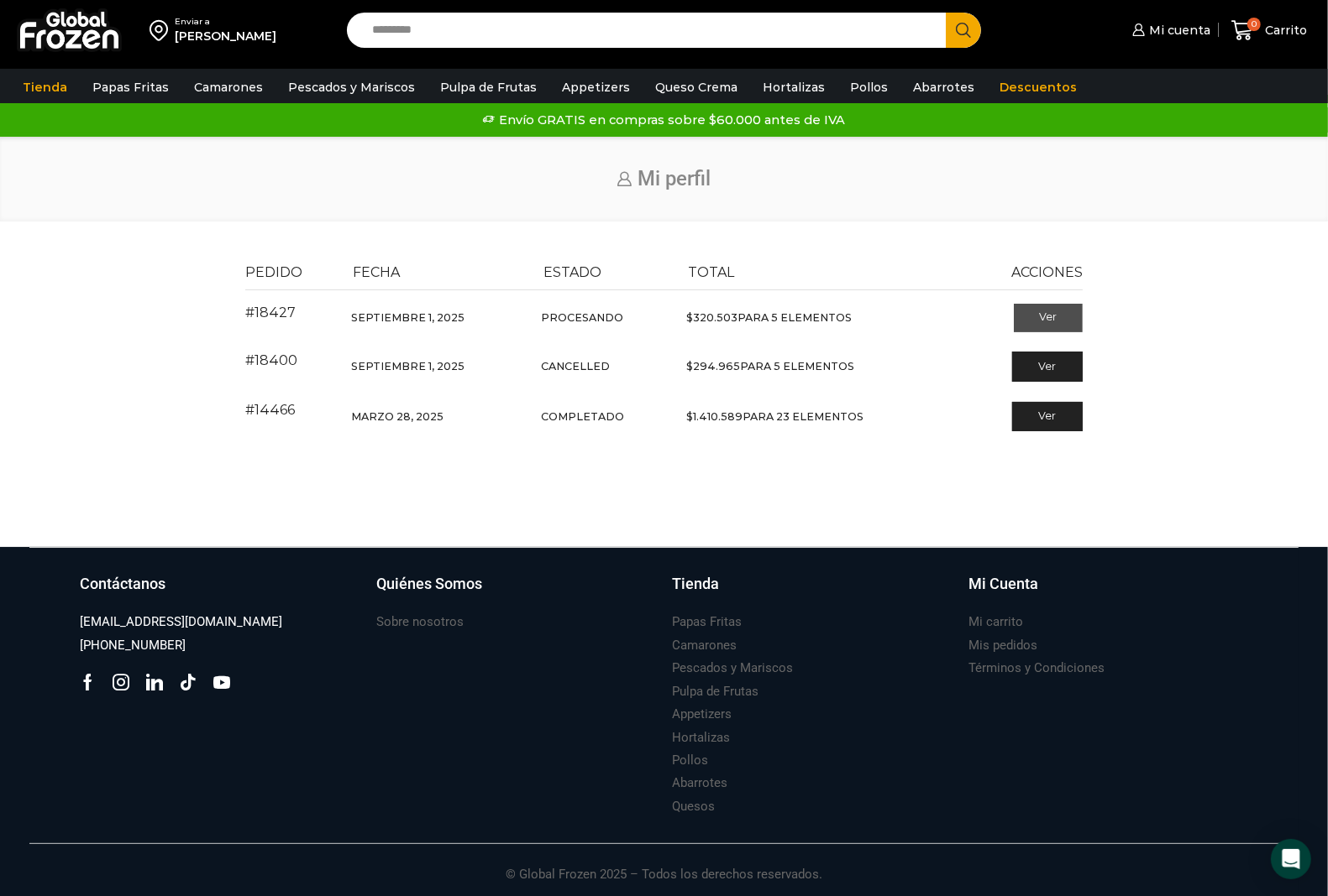
click at [1029, 312] on link "Ver" at bounding box center [1048, 318] width 70 height 29
